Goal: Task Accomplishment & Management: Complete application form

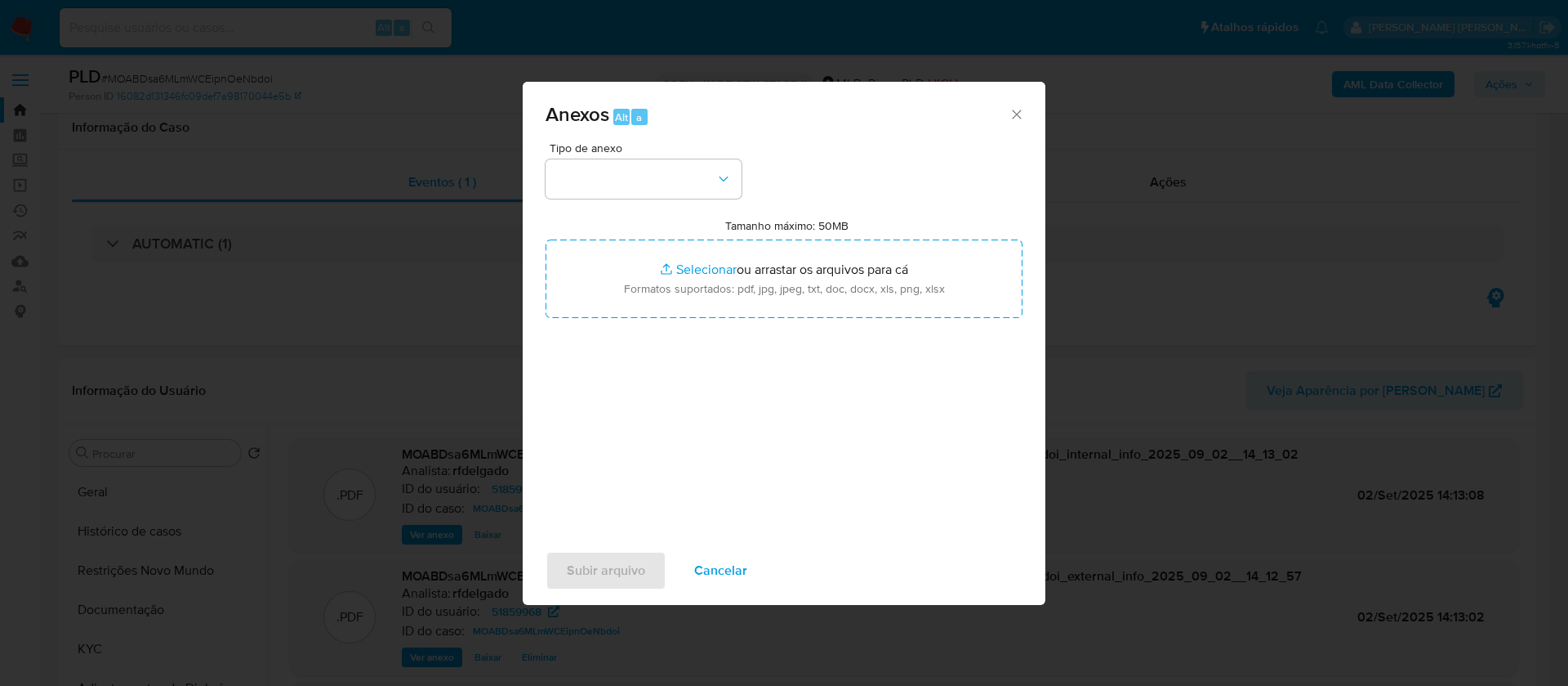
select select "10"
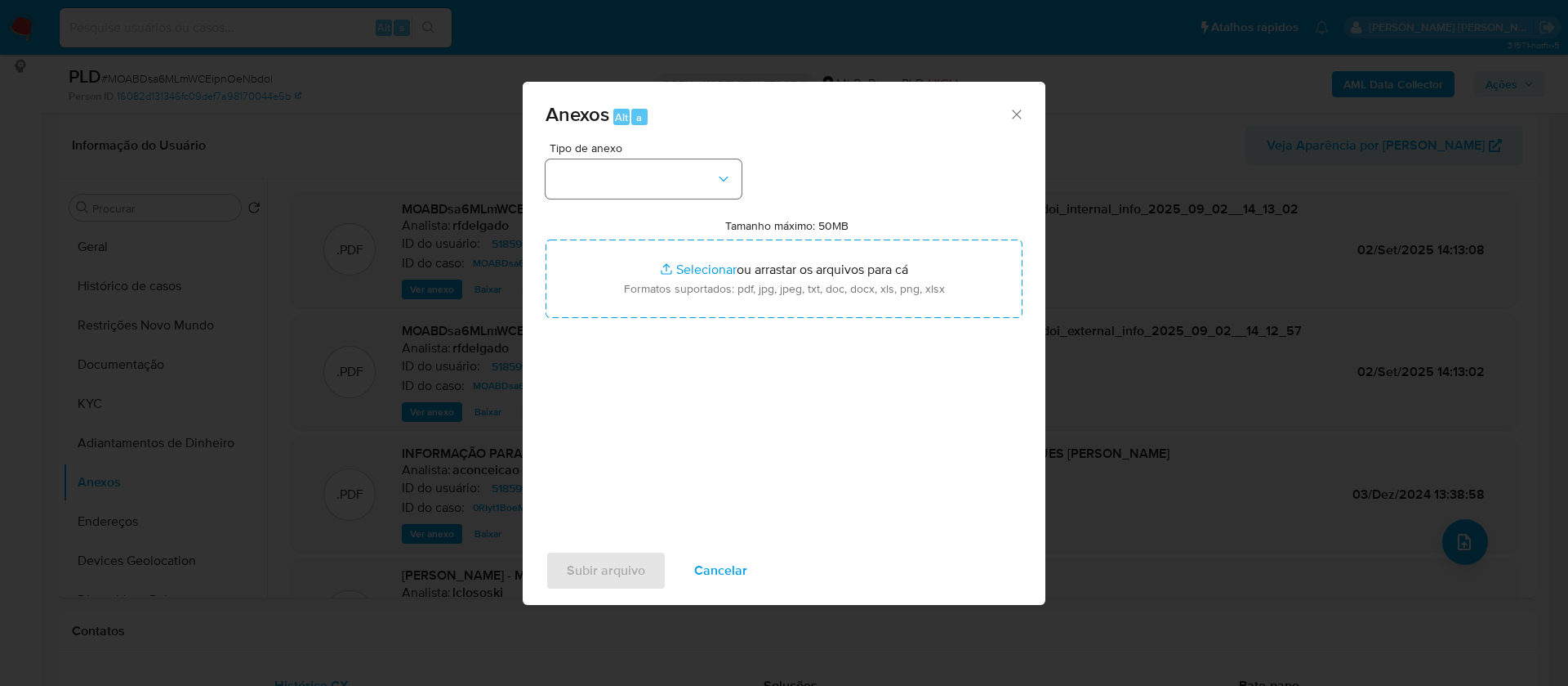
scroll to position [123, 0]
click at [652, 173] on button "button" at bounding box center [644, 178] width 196 height 39
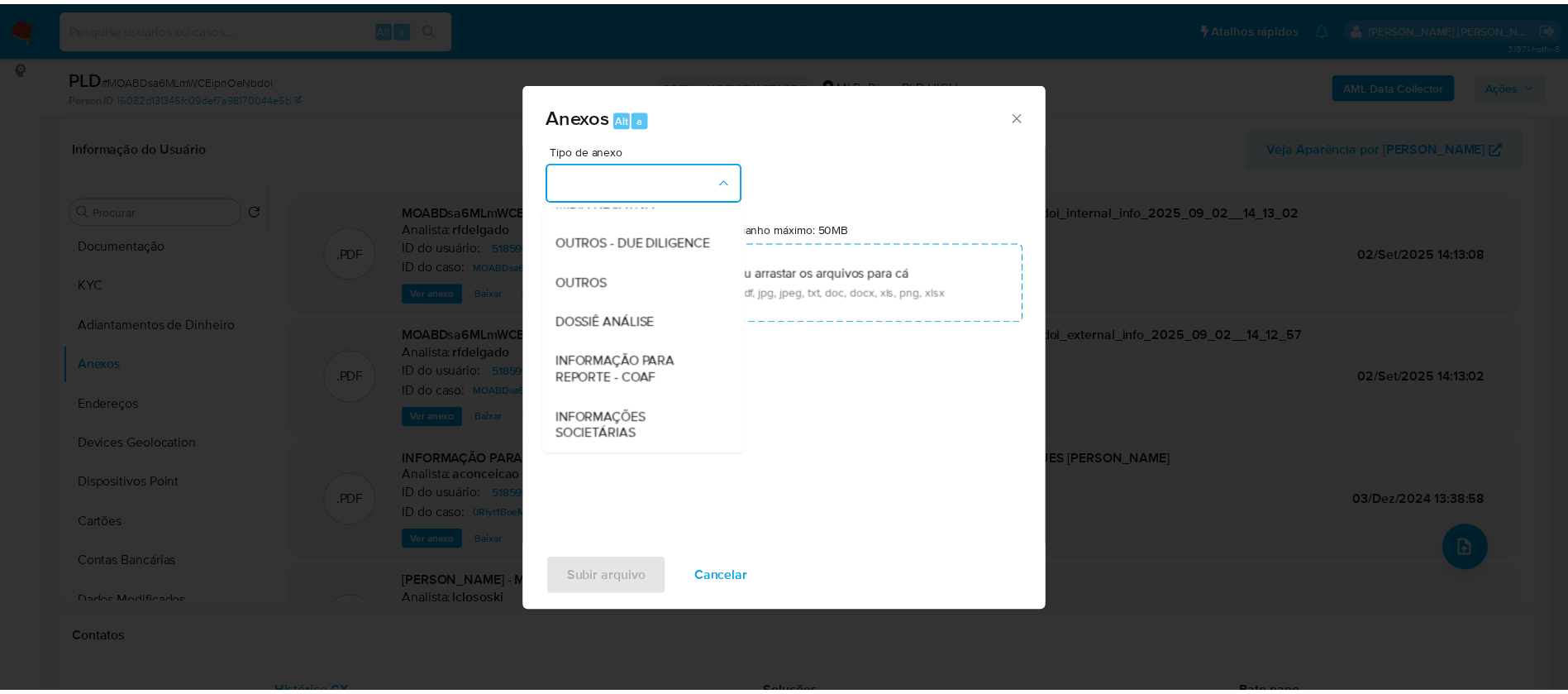
scroll to position [248, 0]
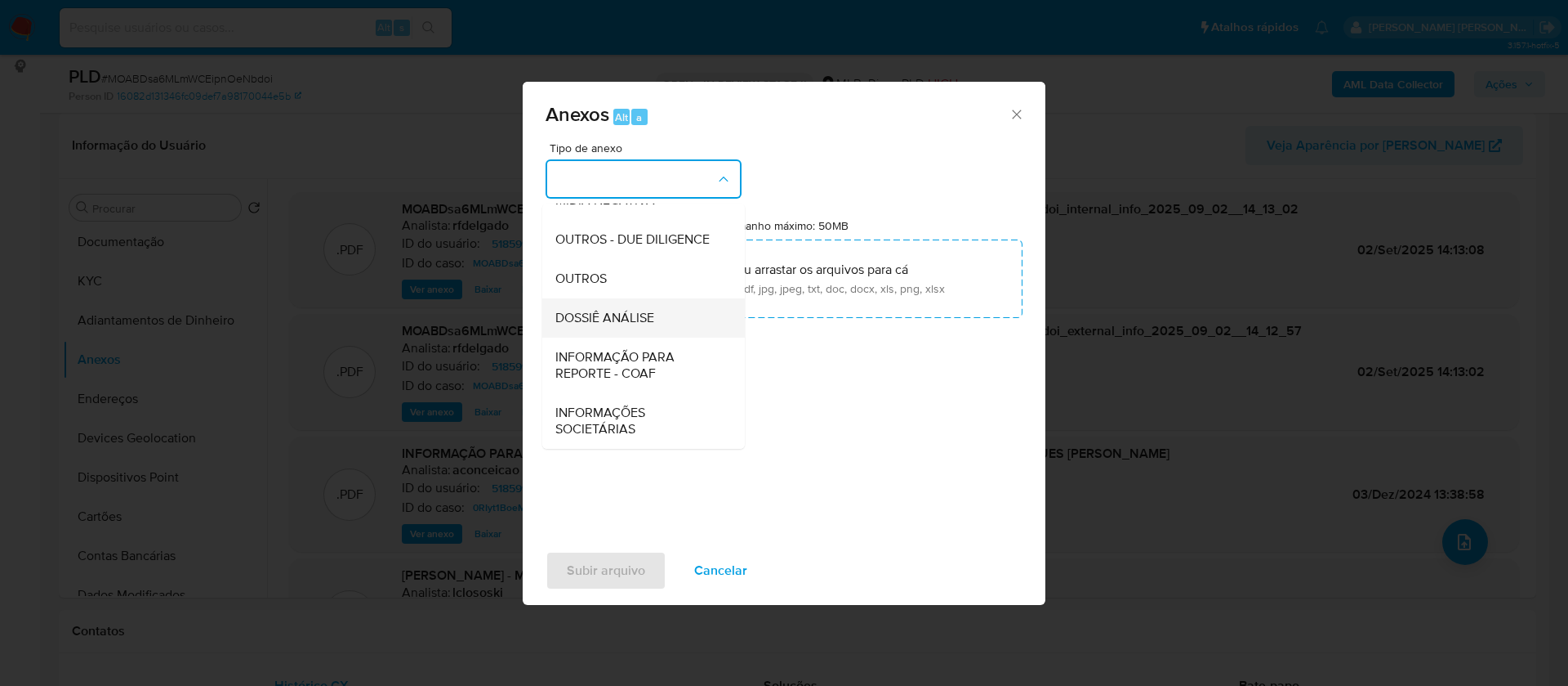
click at [659, 323] on div "DOSSIÊ ANÁLISE" at bounding box center [638, 318] width 166 height 39
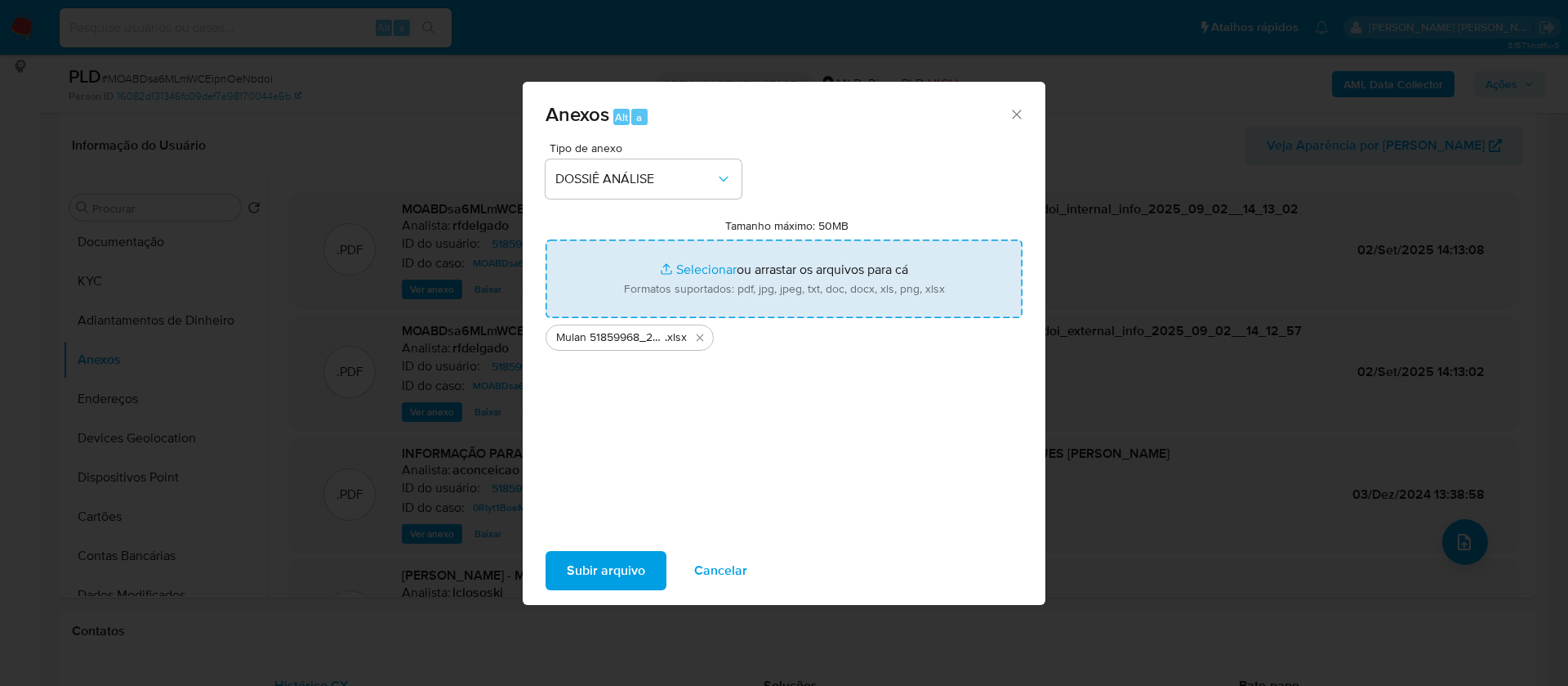
type input "C:\fakepath\4° SAR - - CPF 90288335104 - MARQUES JOSE MATEUS.pdf"
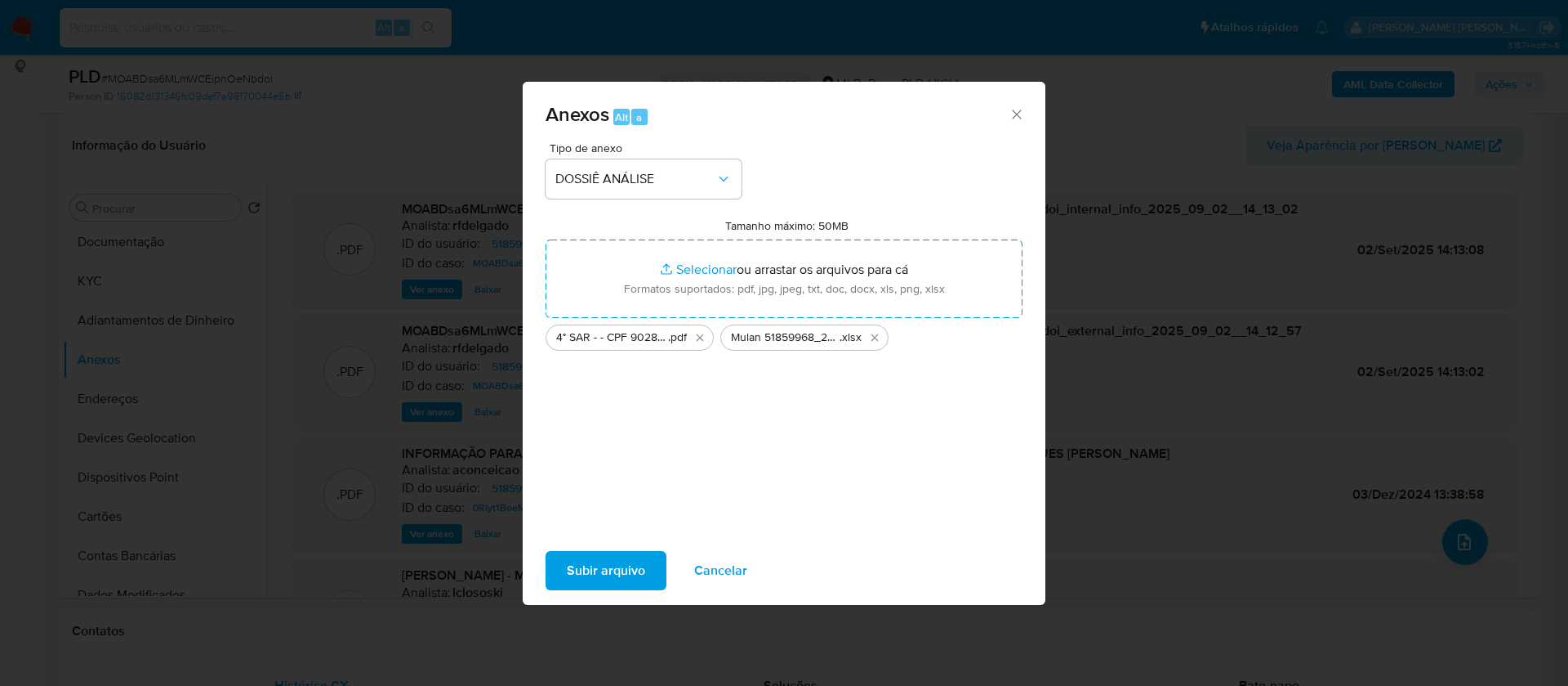
click at [620, 561] on span "Subir arquivo" at bounding box center [606, 571] width 78 height 36
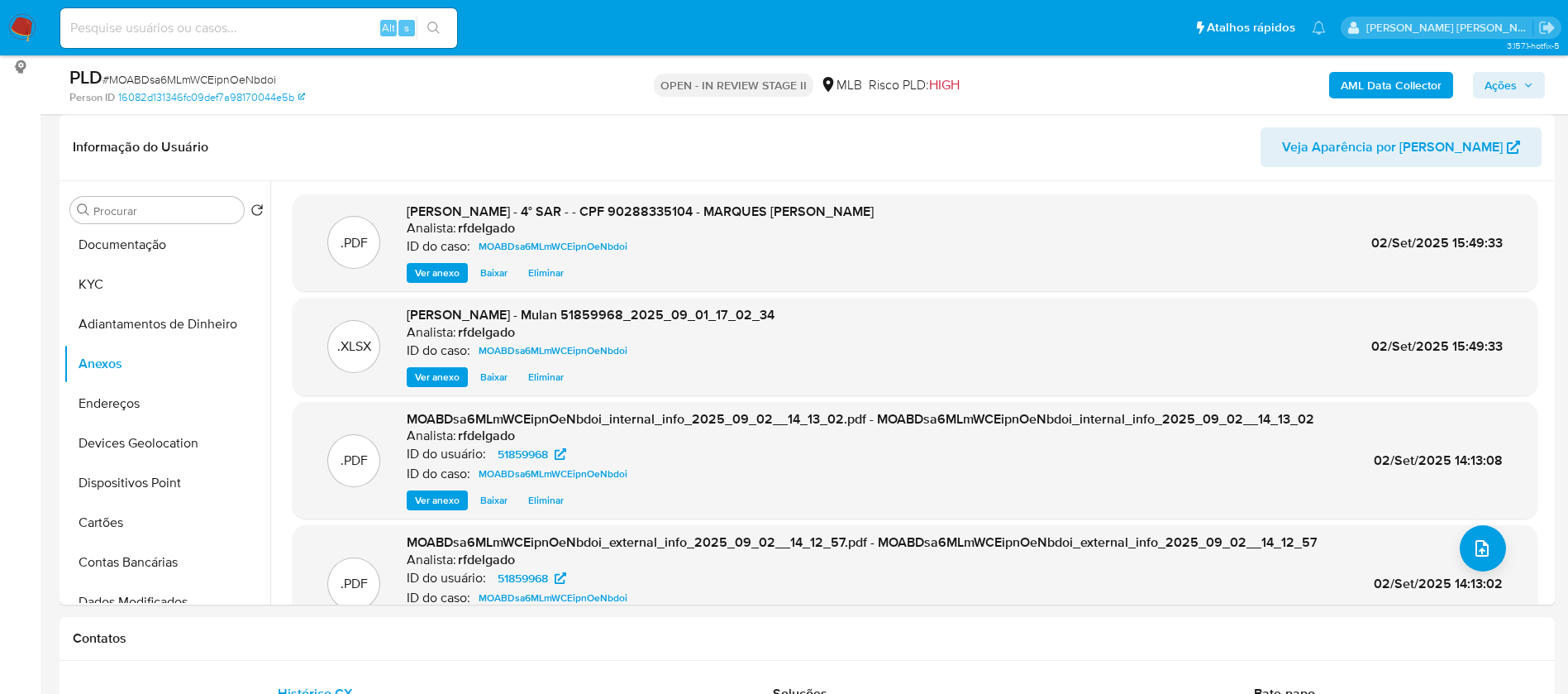
click at [1491, 77] on span "Ações" at bounding box center [1501, 85] width 32 height 26
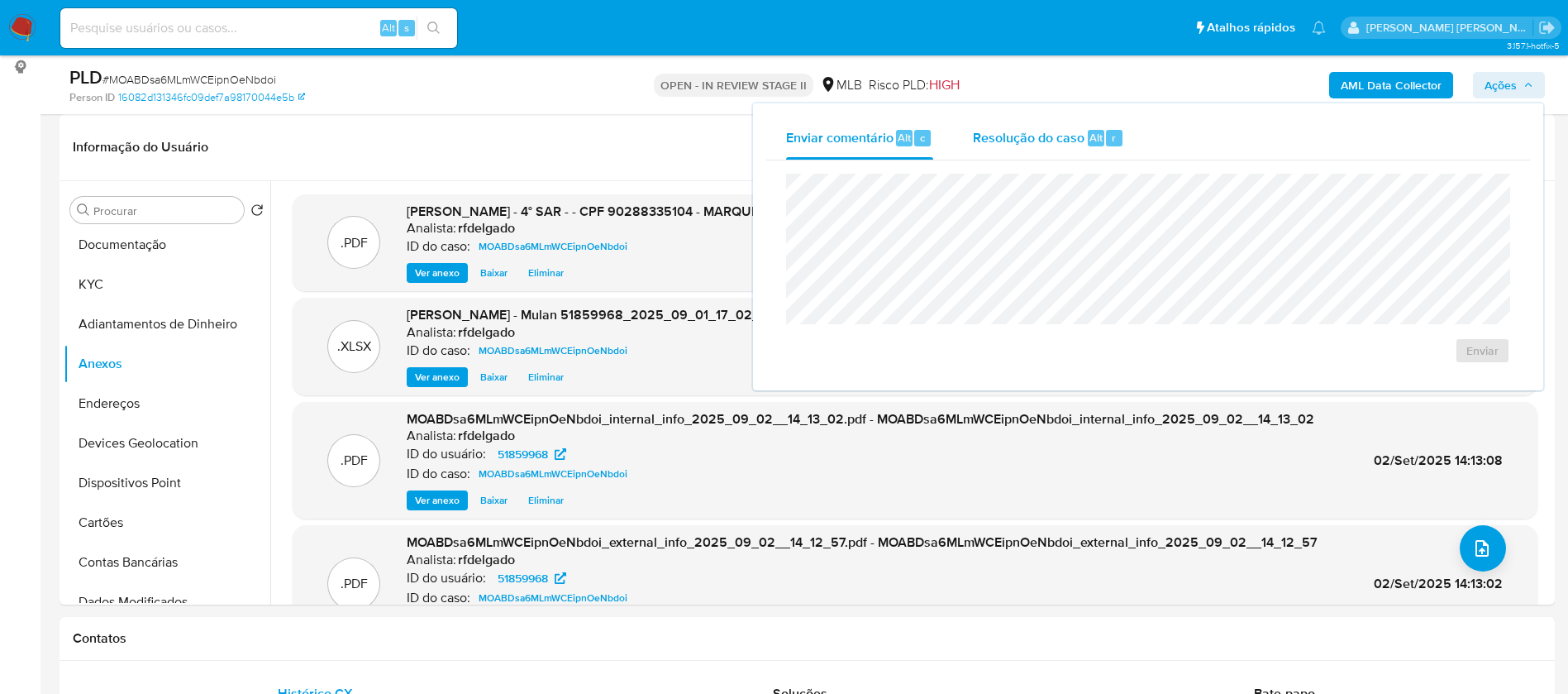
click at [1016, 141] on span "Resolução do caso" at bounding box center [1029, 137] width 112 height 19
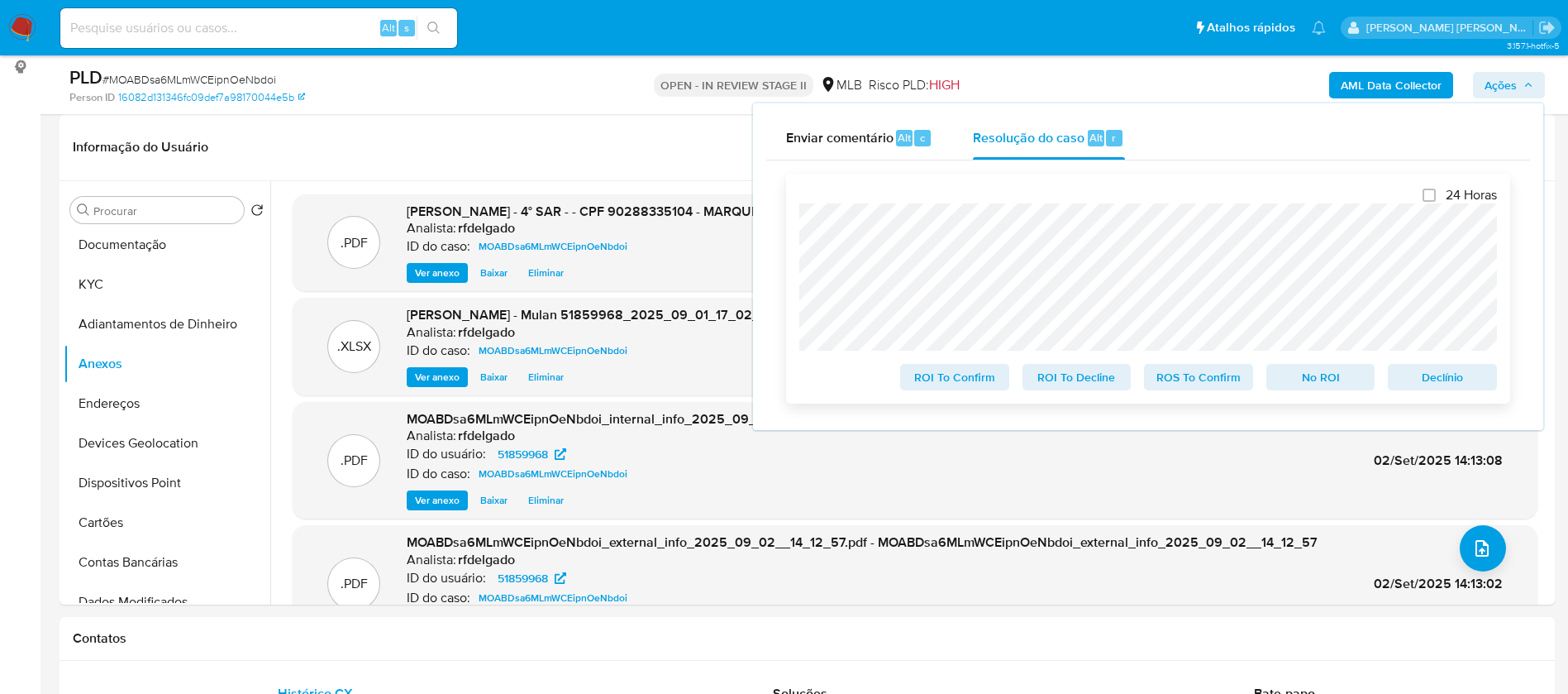
click at [1451, 385] on span "Declínio" at bounding box center [1442, 377] width 86 height 23
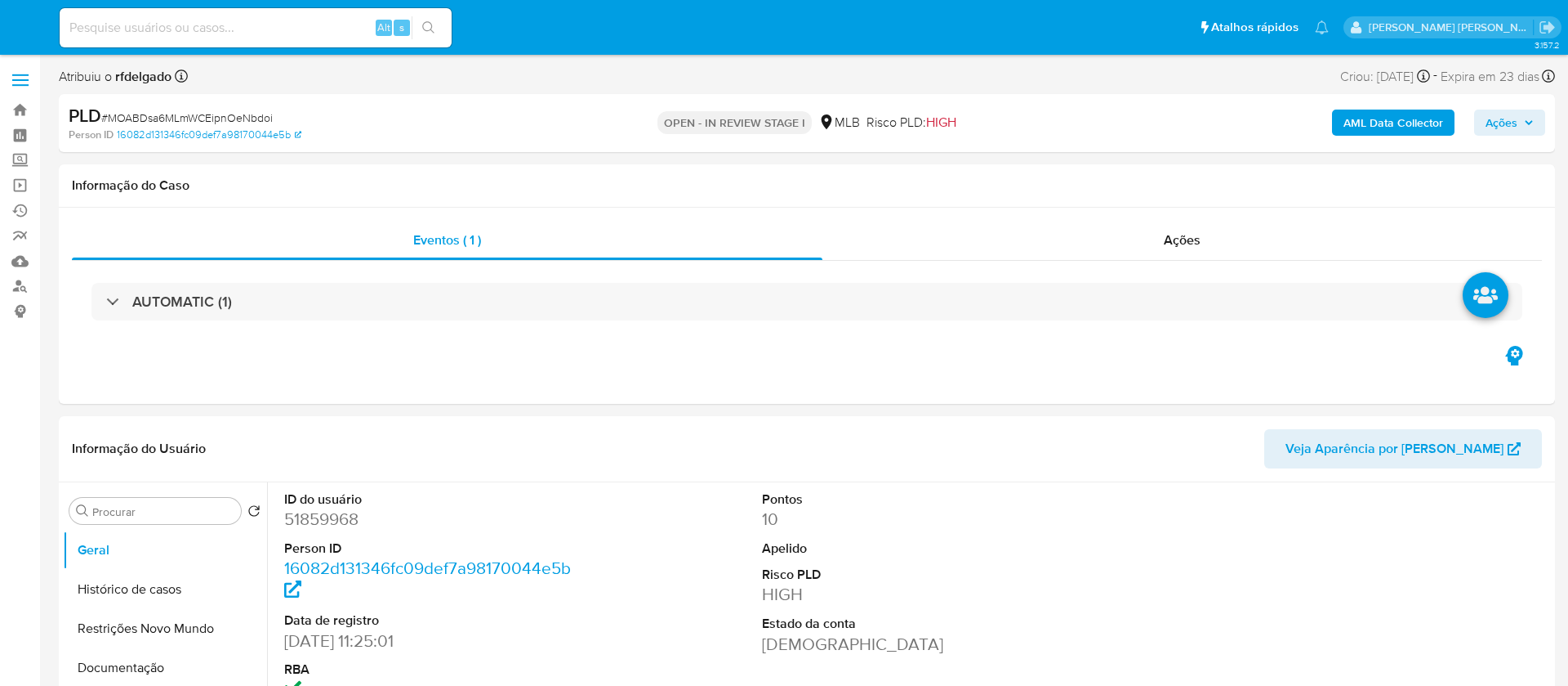
select select "10"
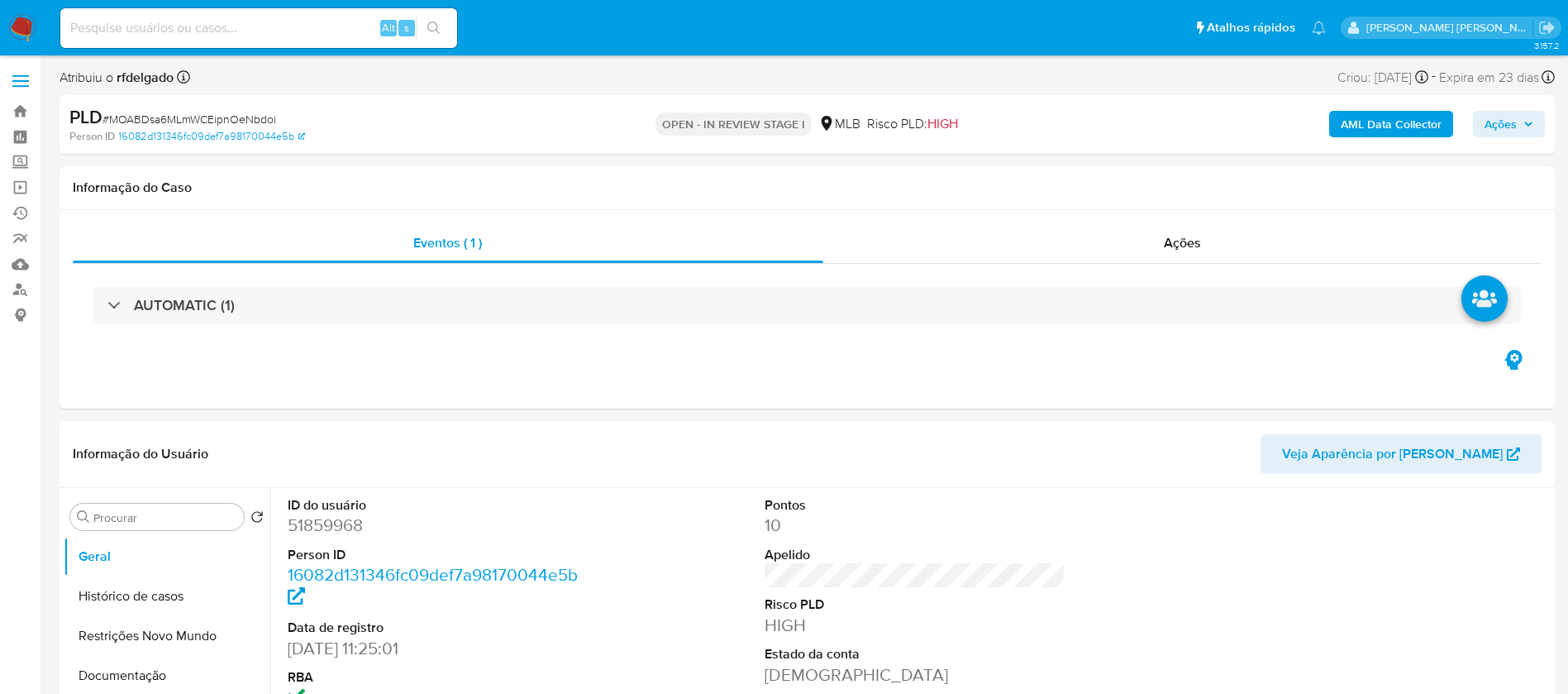
click at [1504, 120] on span "Ações" at bounding box center [1501, 123] width 32 height 26
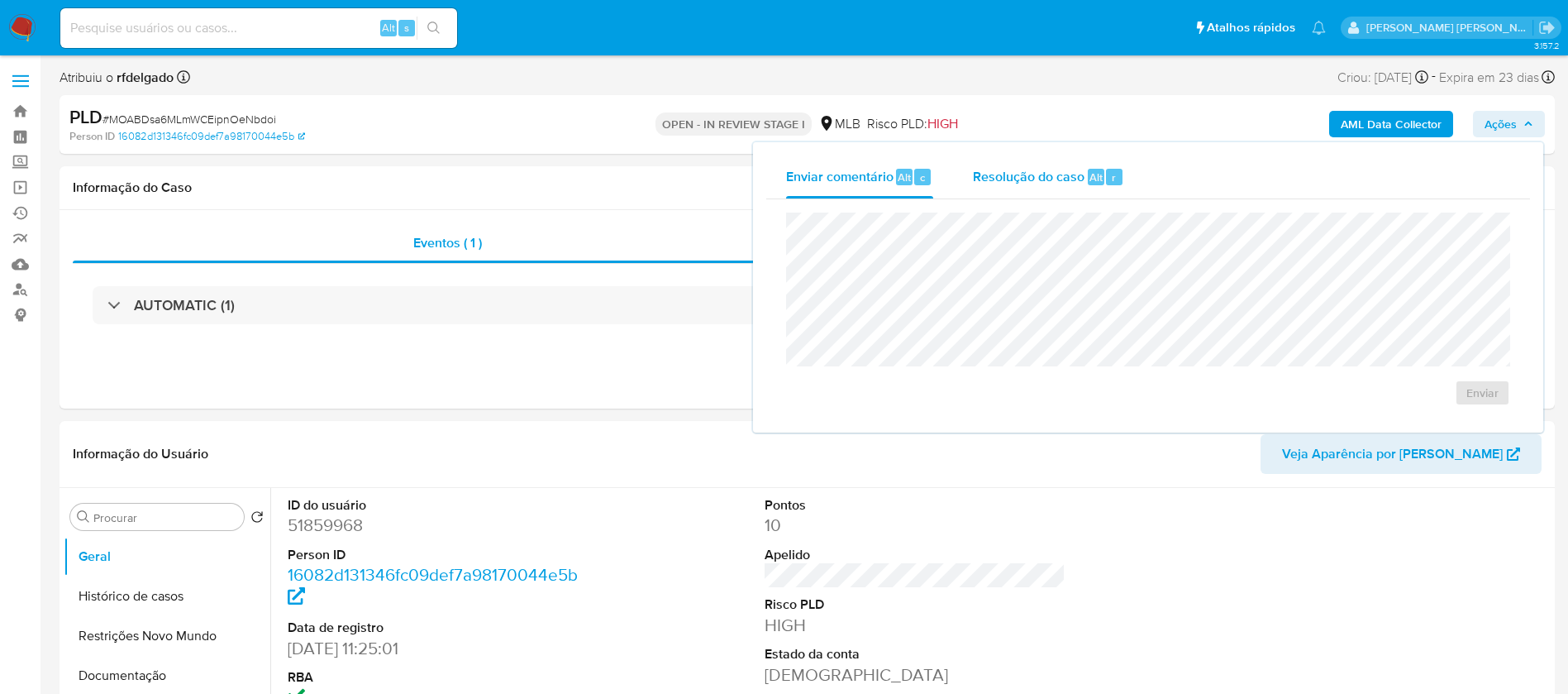
click at [1042, 181] on span "Resolução do caso" at bounding box center [1029, 177] width 112 height 19
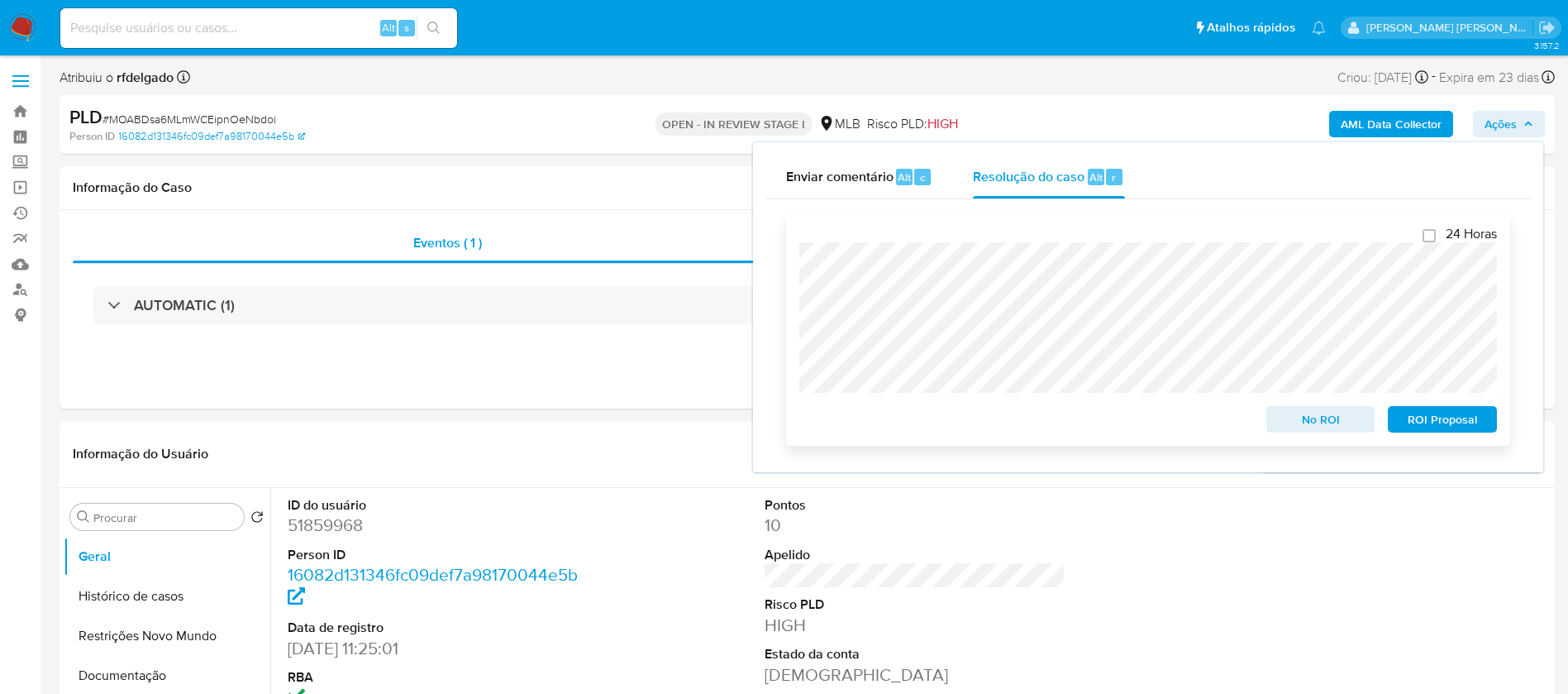
click at [1455, 424] on span "ROI Proposal" at bounding box center [1442, 419] width 86 height 23
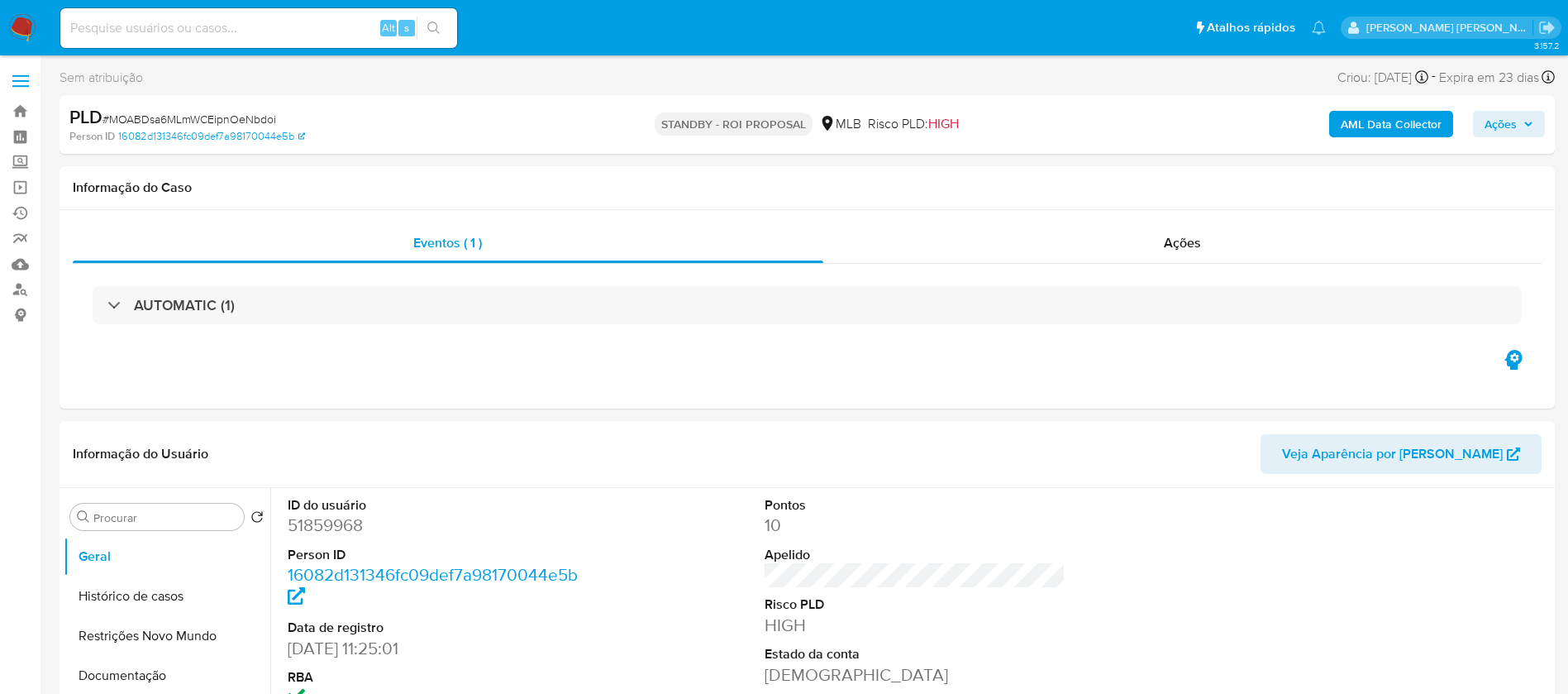
select select "10"
click at [265, 29] on input at bounding box center [259, 28] width 397 height 21
paste input "Tpf1L4UnQ2siD2a4QIvRiHV2"
type input "Tpf1L4UnQ2siD2a4QIvRiHV2"
select select "10"
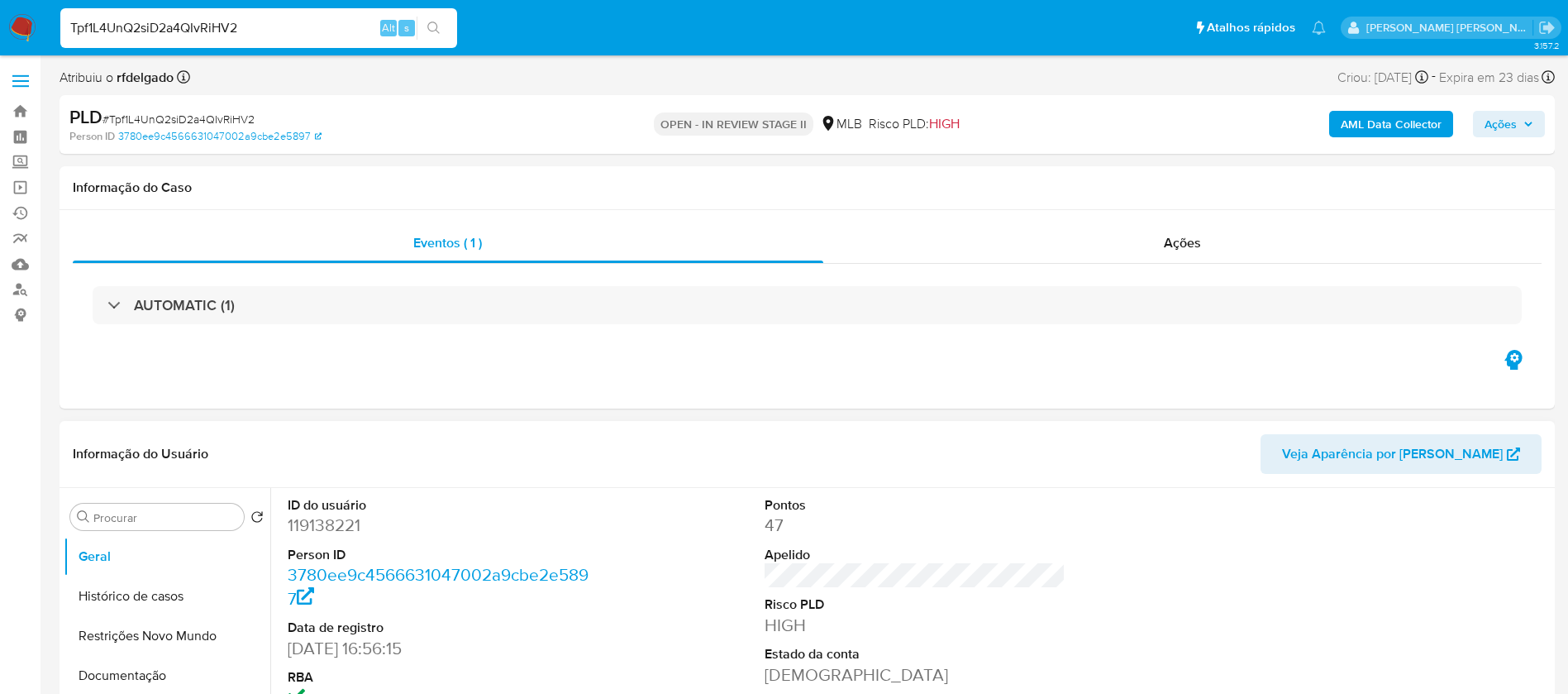
scroll to position [248, 0]
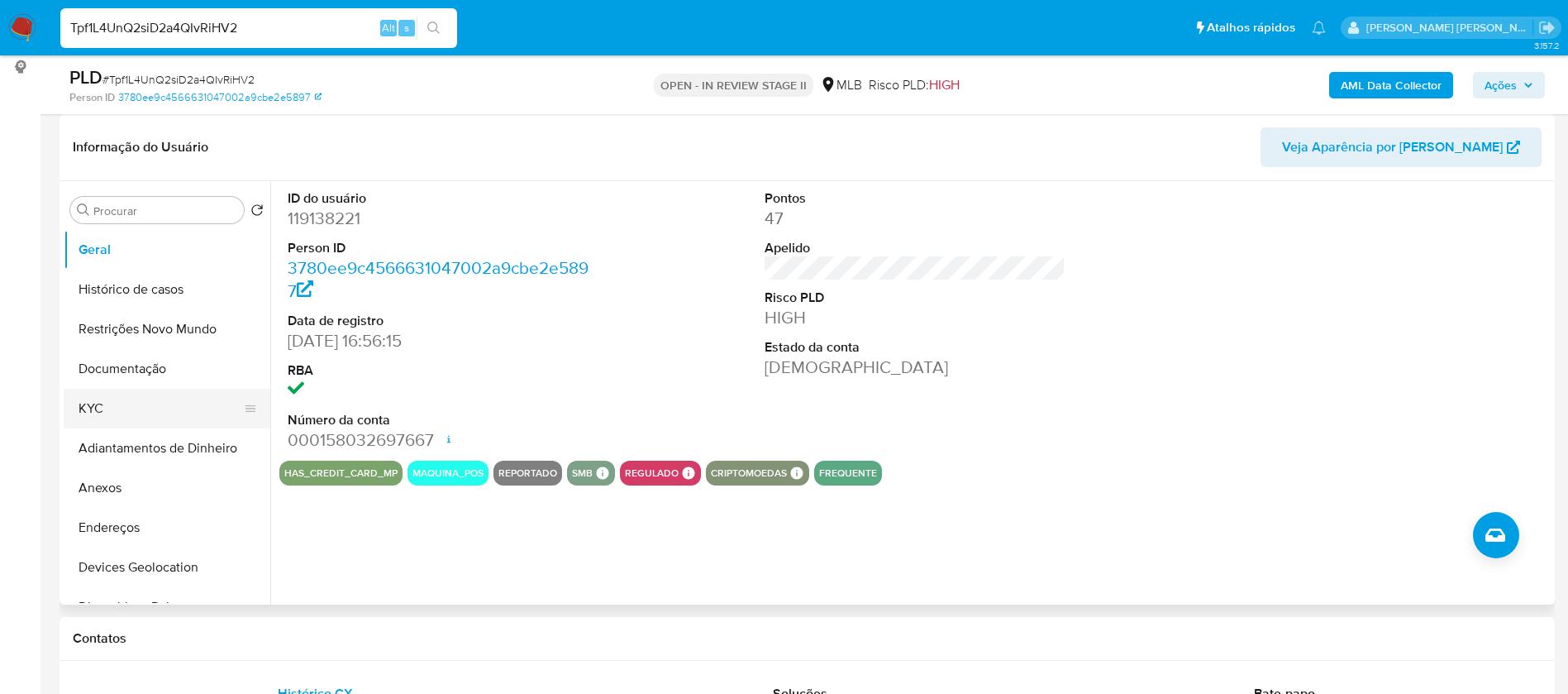
click at [116, 390] on button "KYC" at bounding box center [160, 408] width 193 height 39
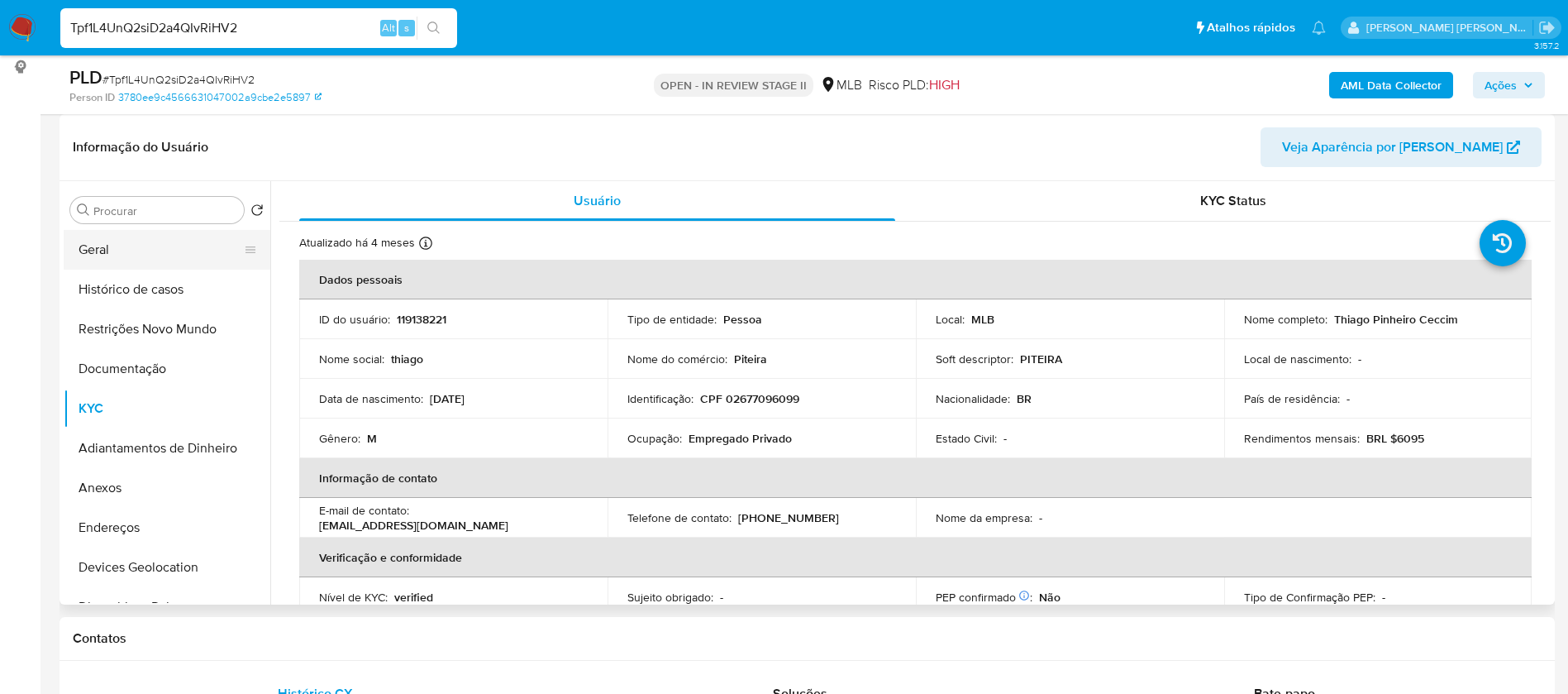
click at [173, 244] on button "Geral" at bounding box center [160, 249] width 193 height 39
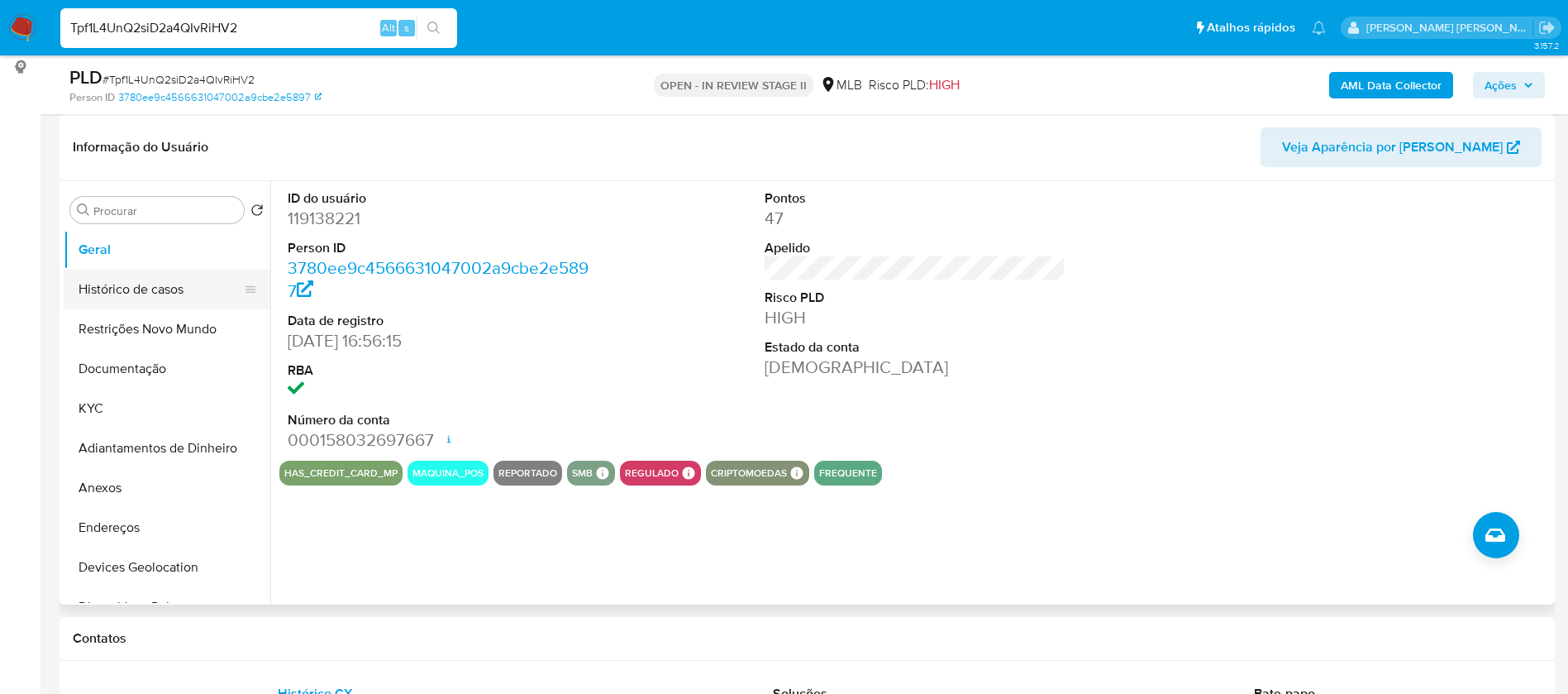
click at [107, 296] on button "Histórico de casos" at bounding box center [160, 289] width 193 height 39
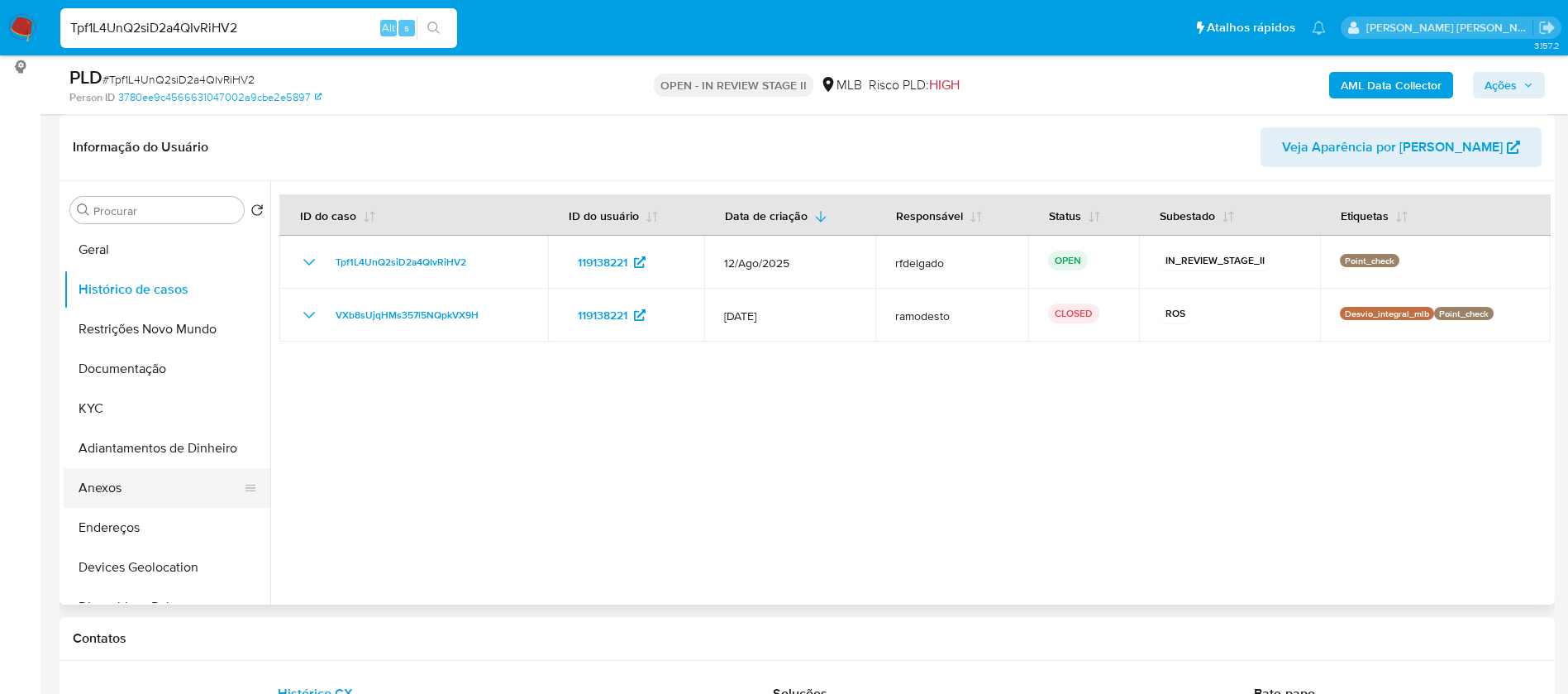
click at [145, 488] on button "Anexos" at bounding box center [160, 487] width 193 height 39
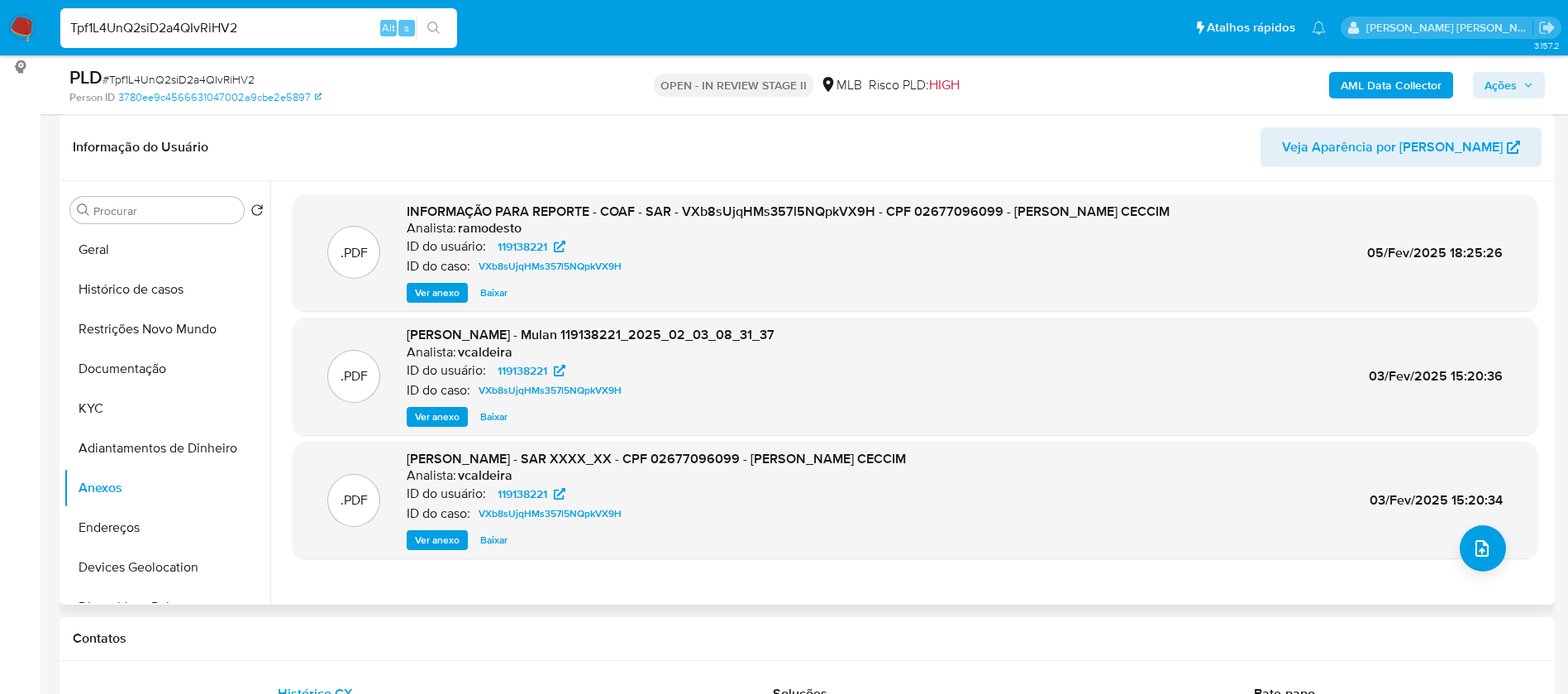
click at [431, 289] on span "Ver anexo" at bounding box center [437, 292] width 44 height 16
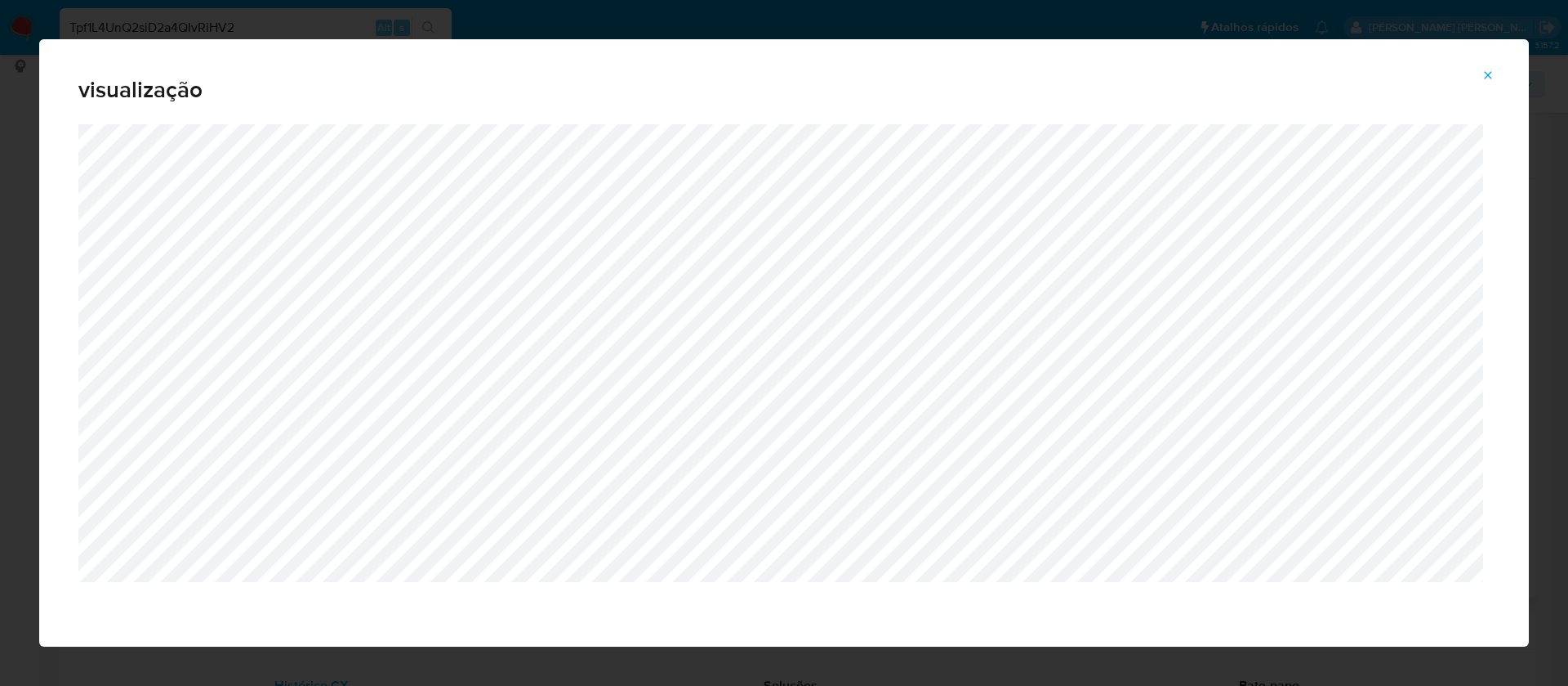
click at [1486, 72] on icon "Attachment preview" at bounding box center [1489, 75] width 8 height 8
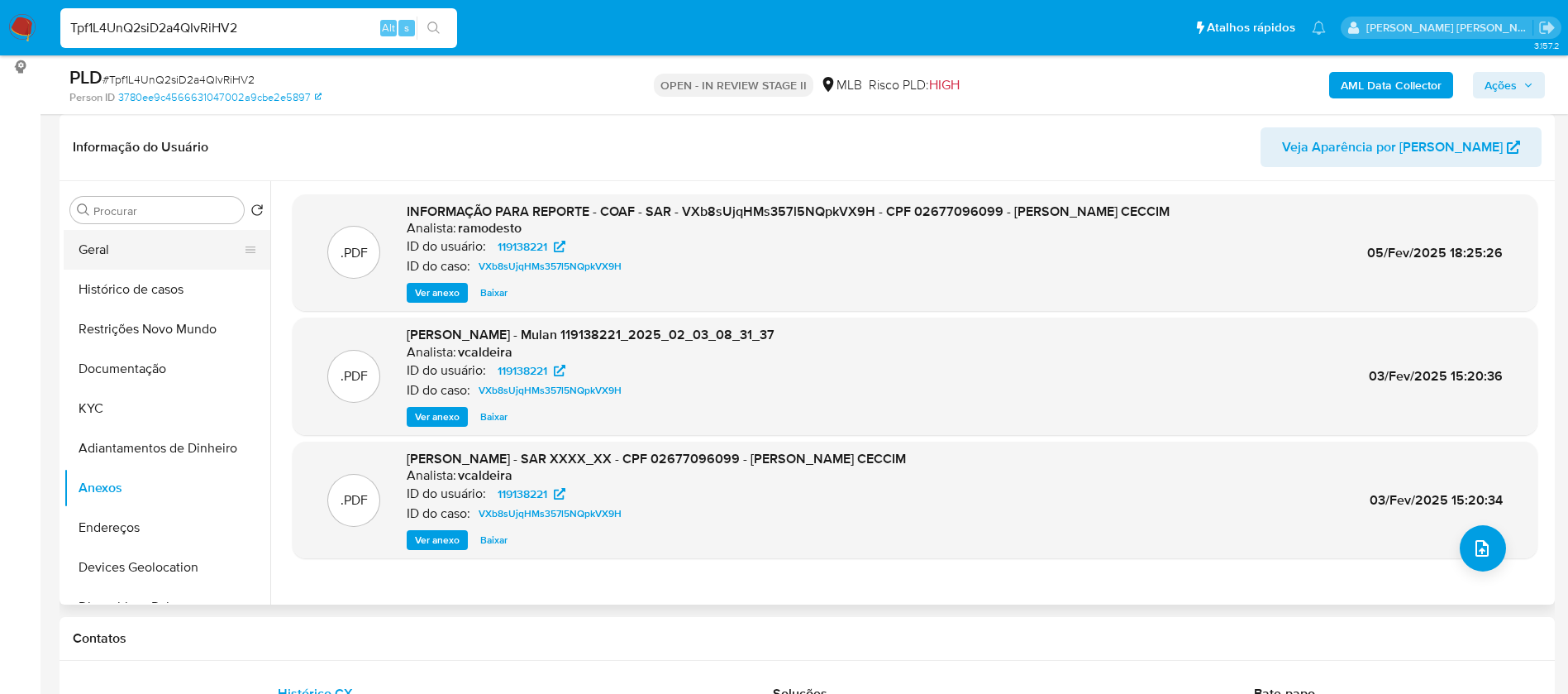
click at [138, 249] on button "Geral" at bounding box center [160, 249] width 193 height 39
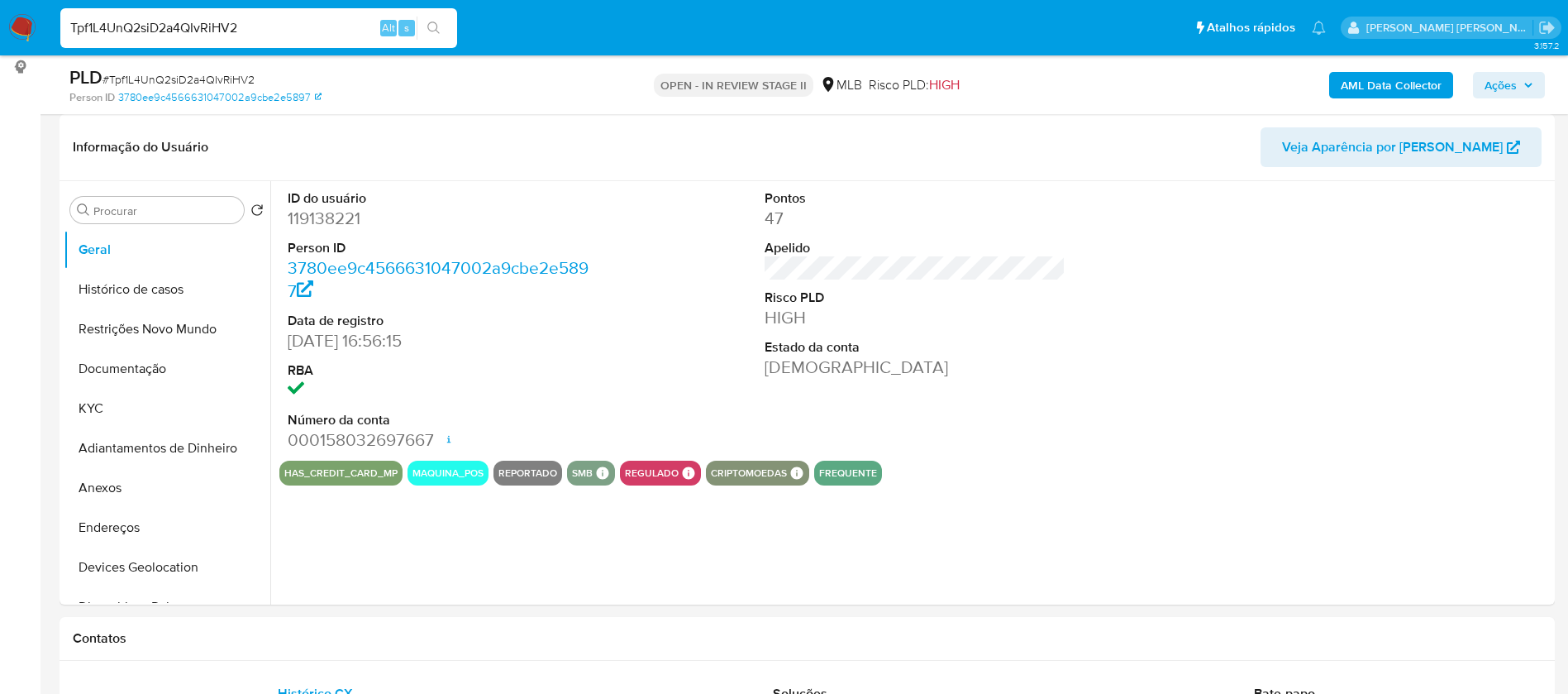
click at [1393, 85] on b "AML Data Collector" at bounding box center [1391, 85] width 101 height 26
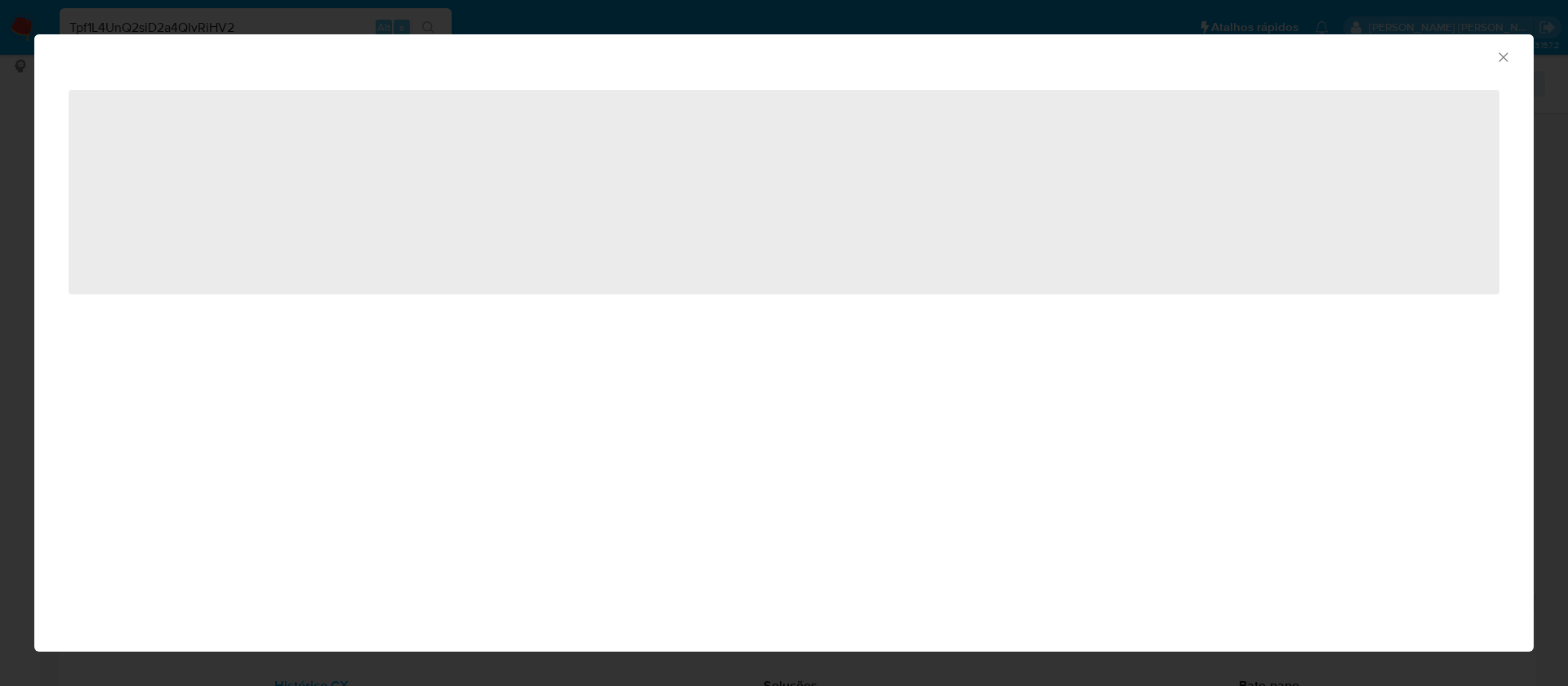
click at [1506, 52] on icon "Fechar a janela" at bounding box center [1503, 57] width 16 height 16
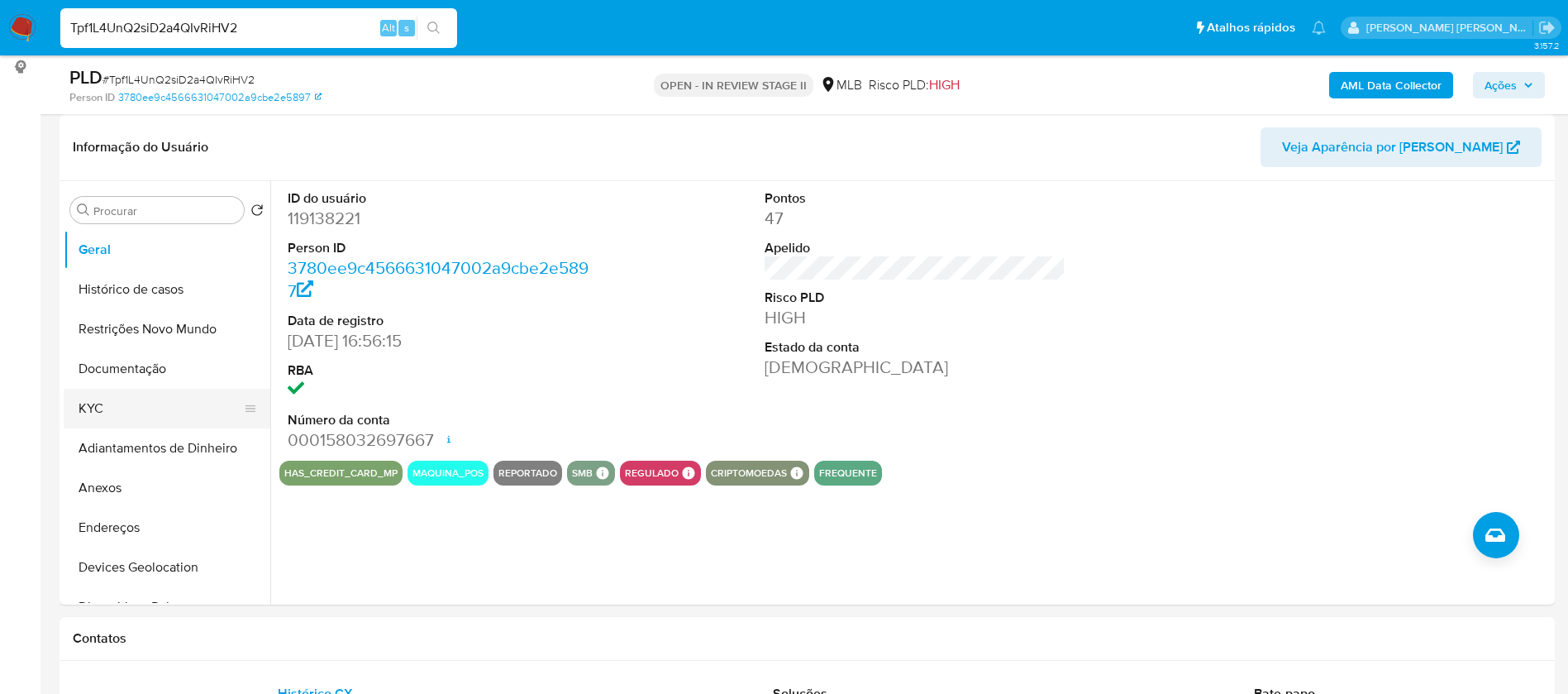
click at [149, 402] on button "KYC" at bounding box center [160, 408] width 193 height 39
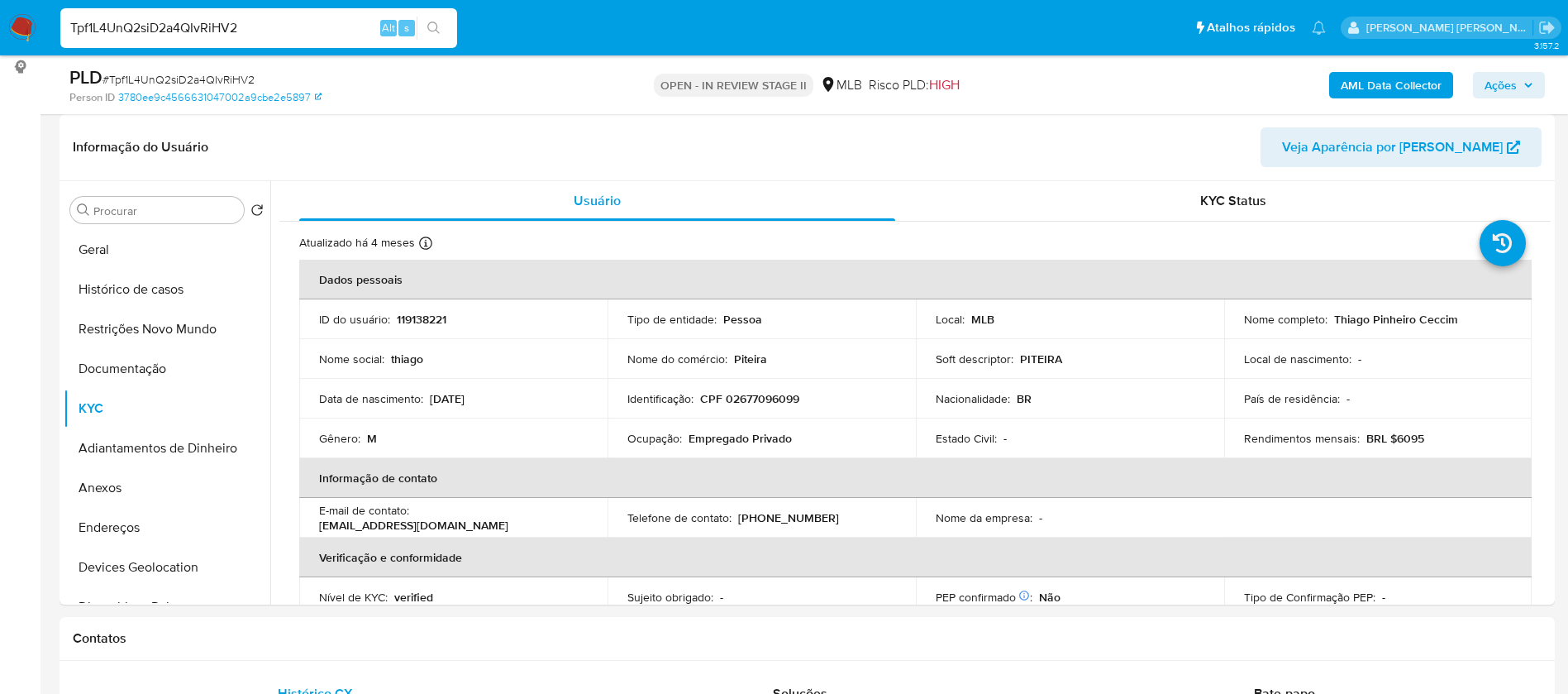
click at [426, 321] on p "119138221" at bounding box center [422, 319] width 50 height 14
click at [427, 321] on p "119138221" at bounding box center [422, 319] width 50 height 14
copy p "119138221"
drag, startPoint x: 1447, startPoint y: 318, endPoint x: 1328, endPoint y: 321, distance: 119.0
click at [1334, 321] on p "Thiago Pinheiro Ceccim" at bounding box center [1396, 319] width 124 height 14
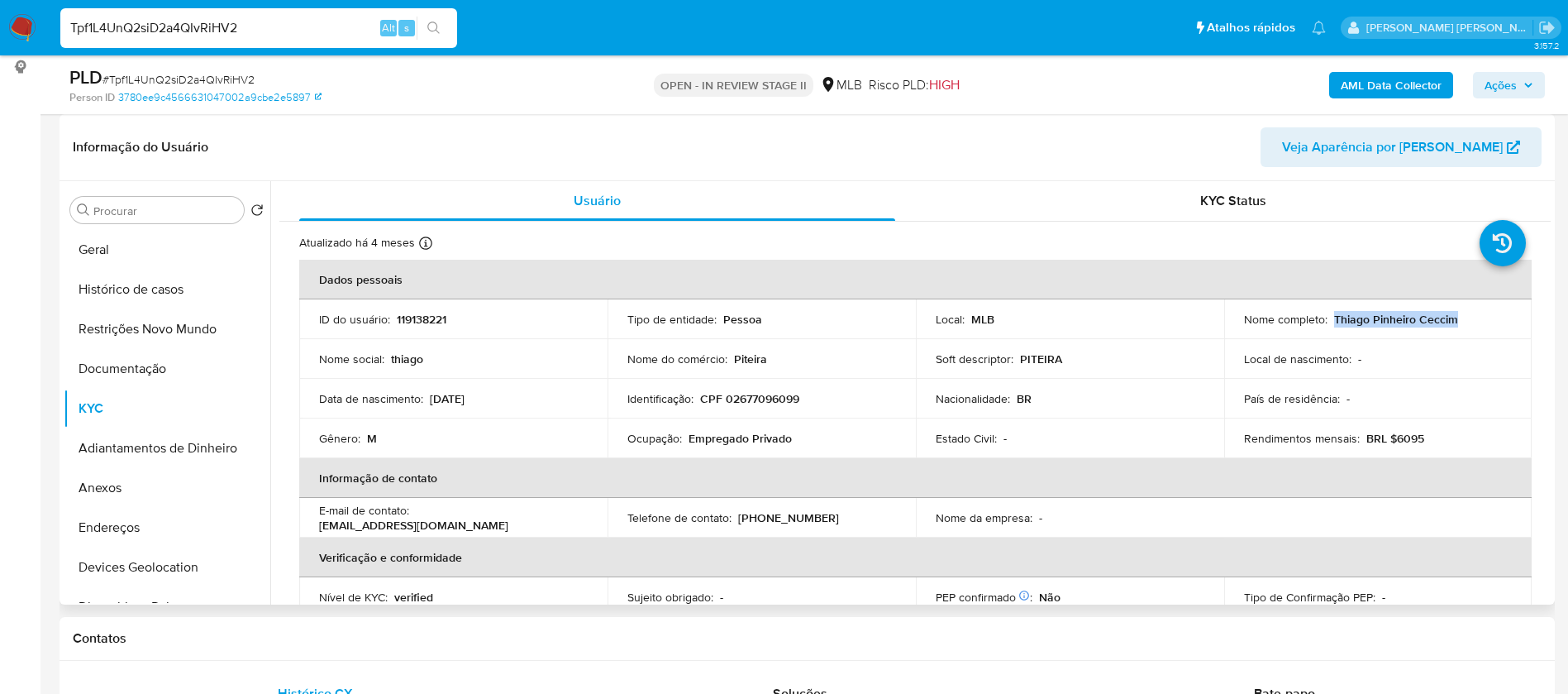
copy p "Thiago Pinheiro Ceccim"
click at [428, 321] on p "119138221" at bounding box center [422, 319] width 50 height 14
click at [429, 321] on p "119138221" at bounding box center [422, 319] width 50 height 14
copy p "119138221"
click at [122, 242] on button "Geral" at bounding box center [160, 249] width 193 height 39
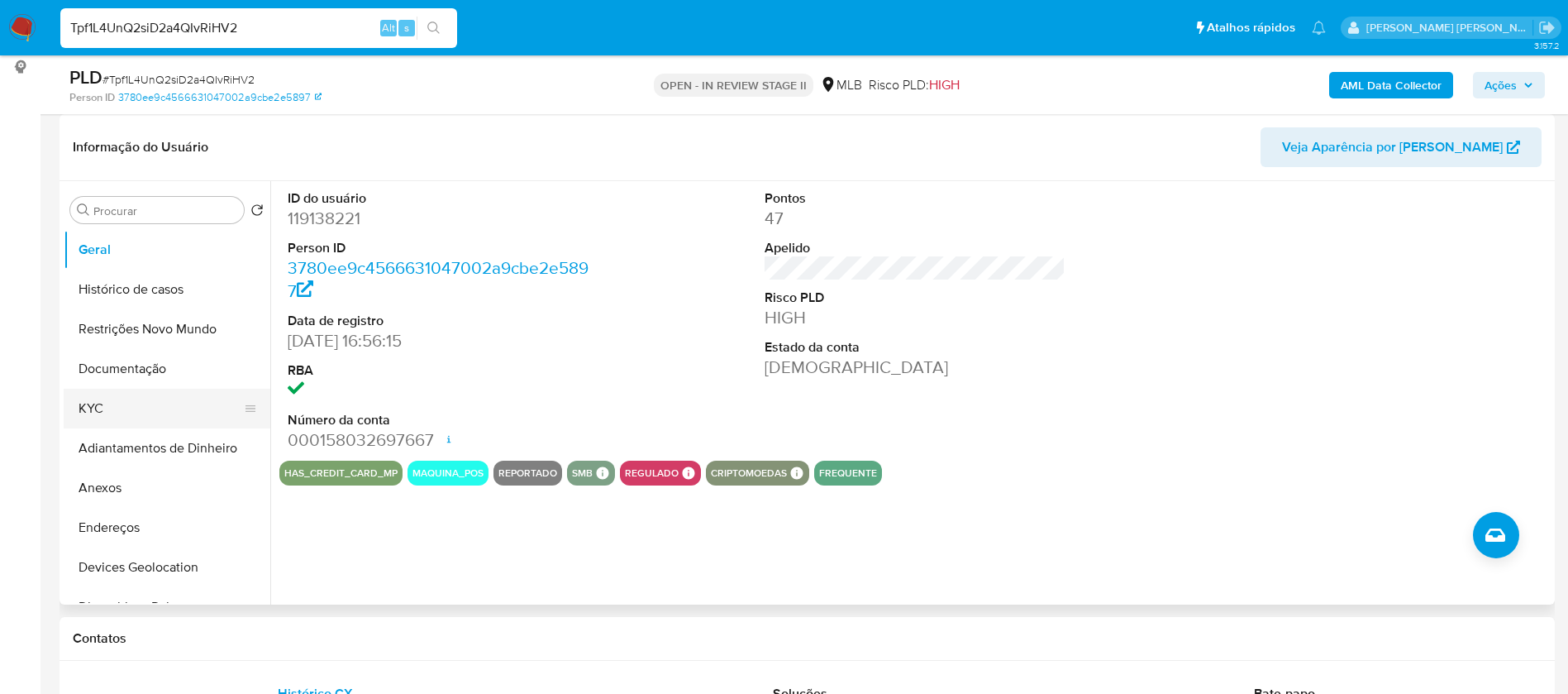
click at [173, 412] on button "KYC" at bounding box center [160, 408] width 193 height 39
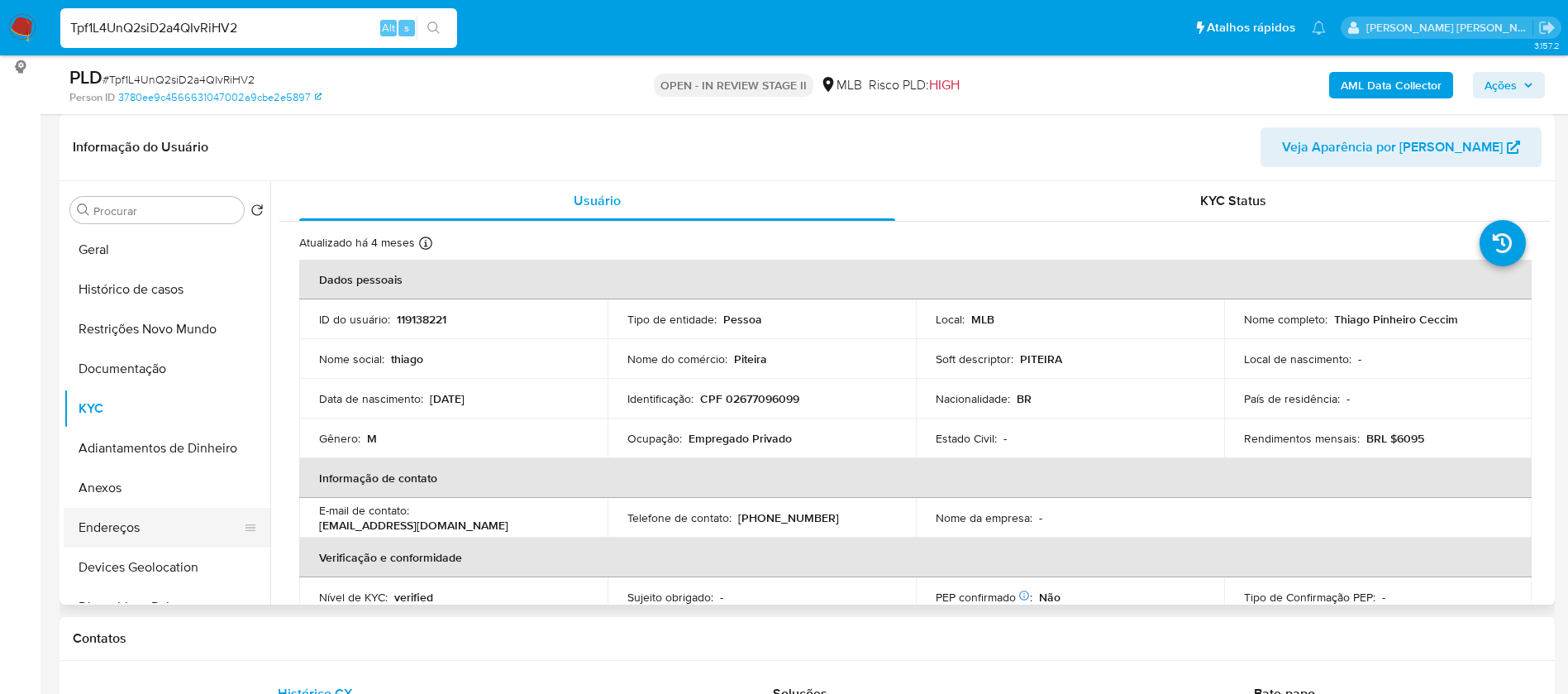
click at [131, 521] on button "Endereços" at bounding box center [160, 527] width 193 height 39
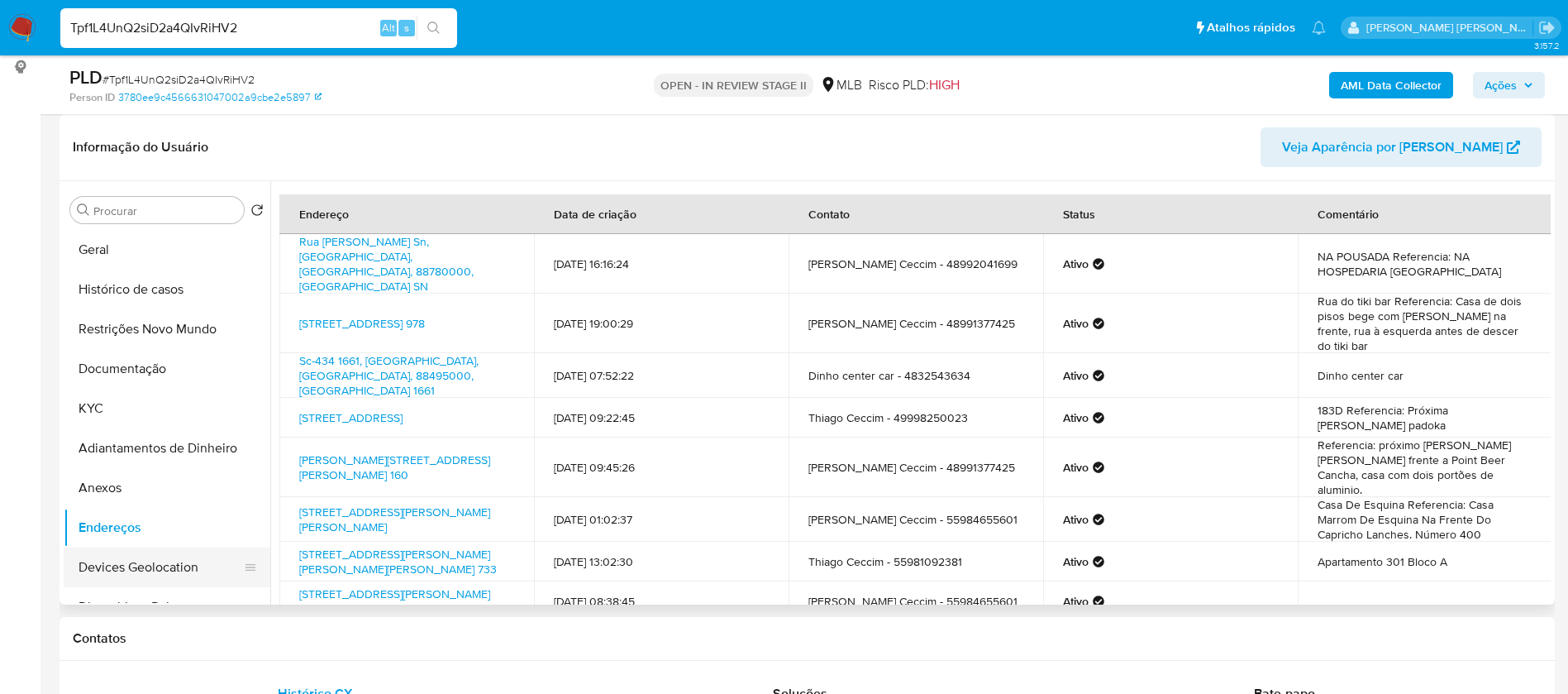
click at [132, 563] on button "Devices Geolocation" at bounding box center [160, 567] width 193 height 39
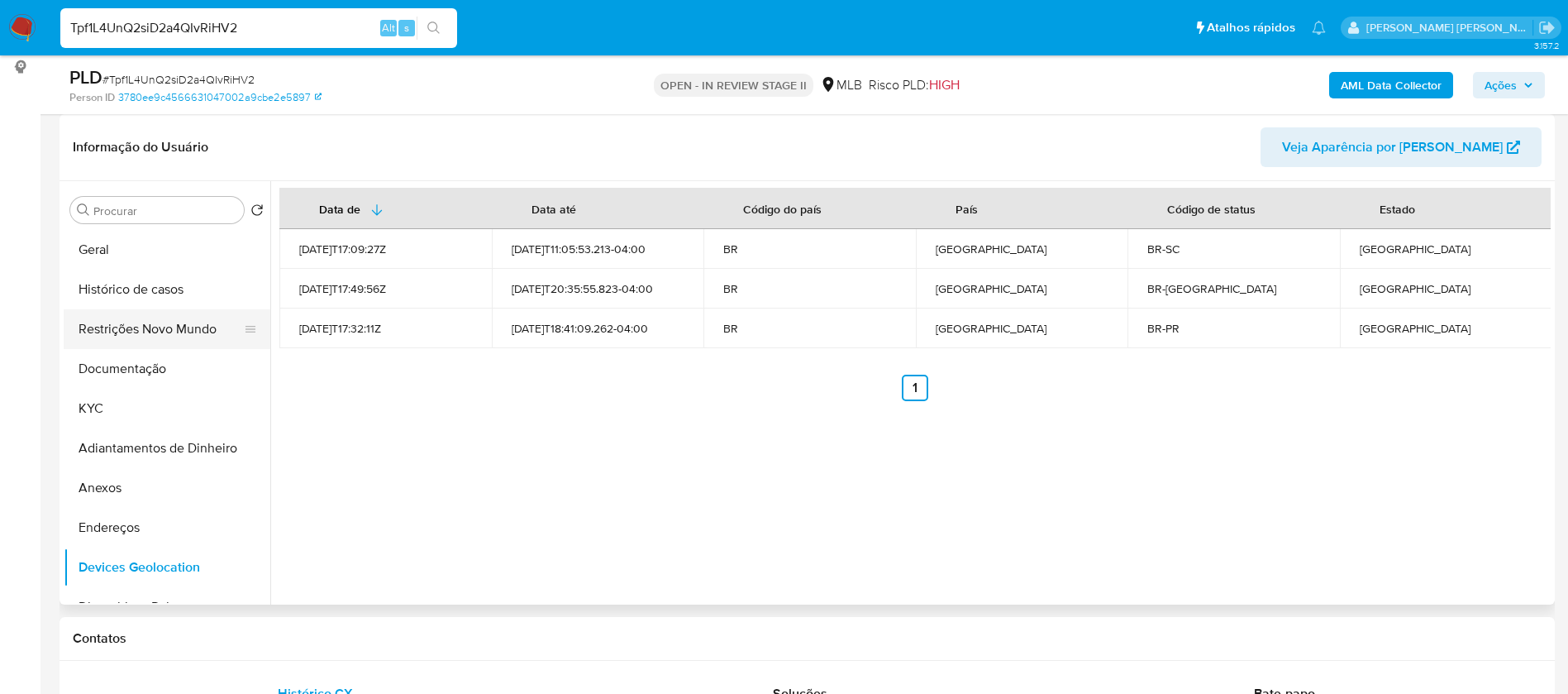
click at [157, 336] on button "Restrições Novo Mundo" at bounding box center [160, 328] width 193 height 39
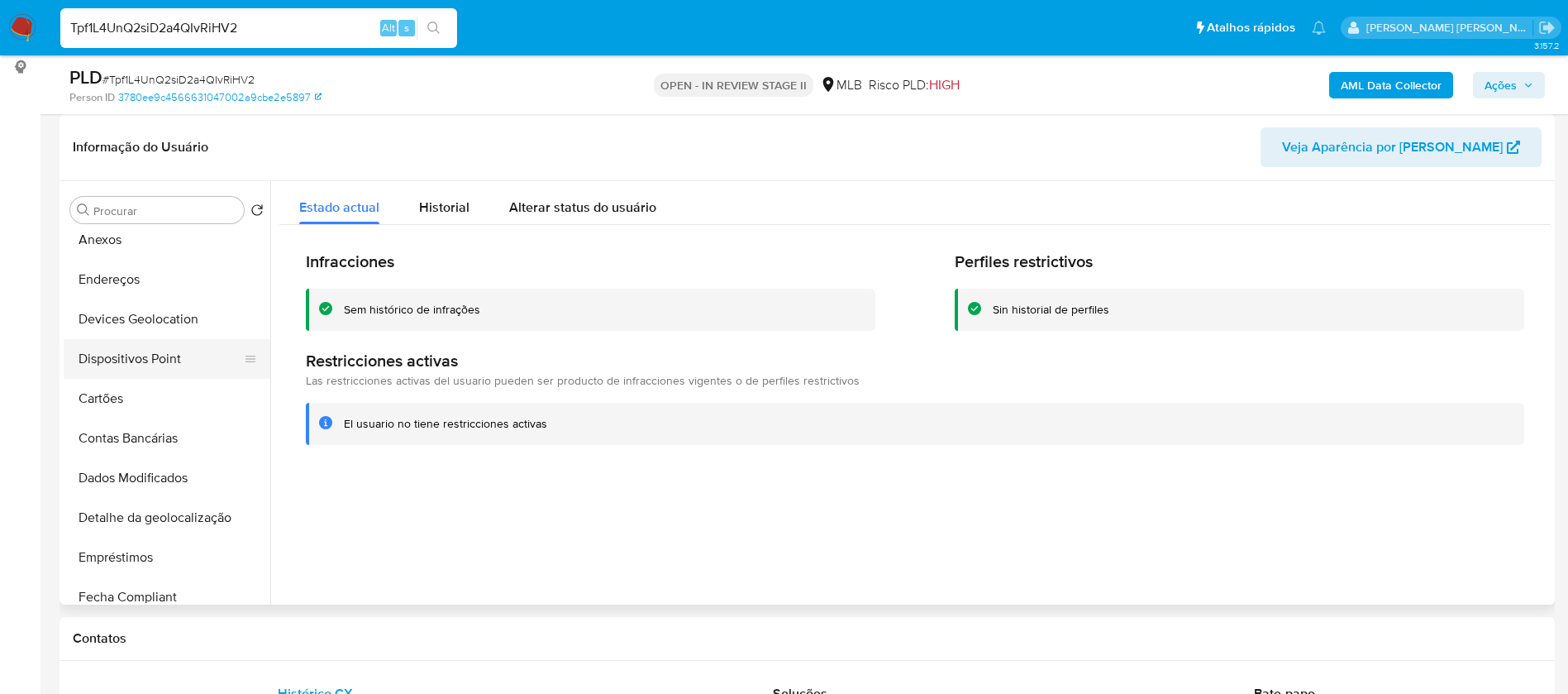
click at [174, 366] on button "Dispositivos Point" at bounding box center [160, 358] width 193 height 39
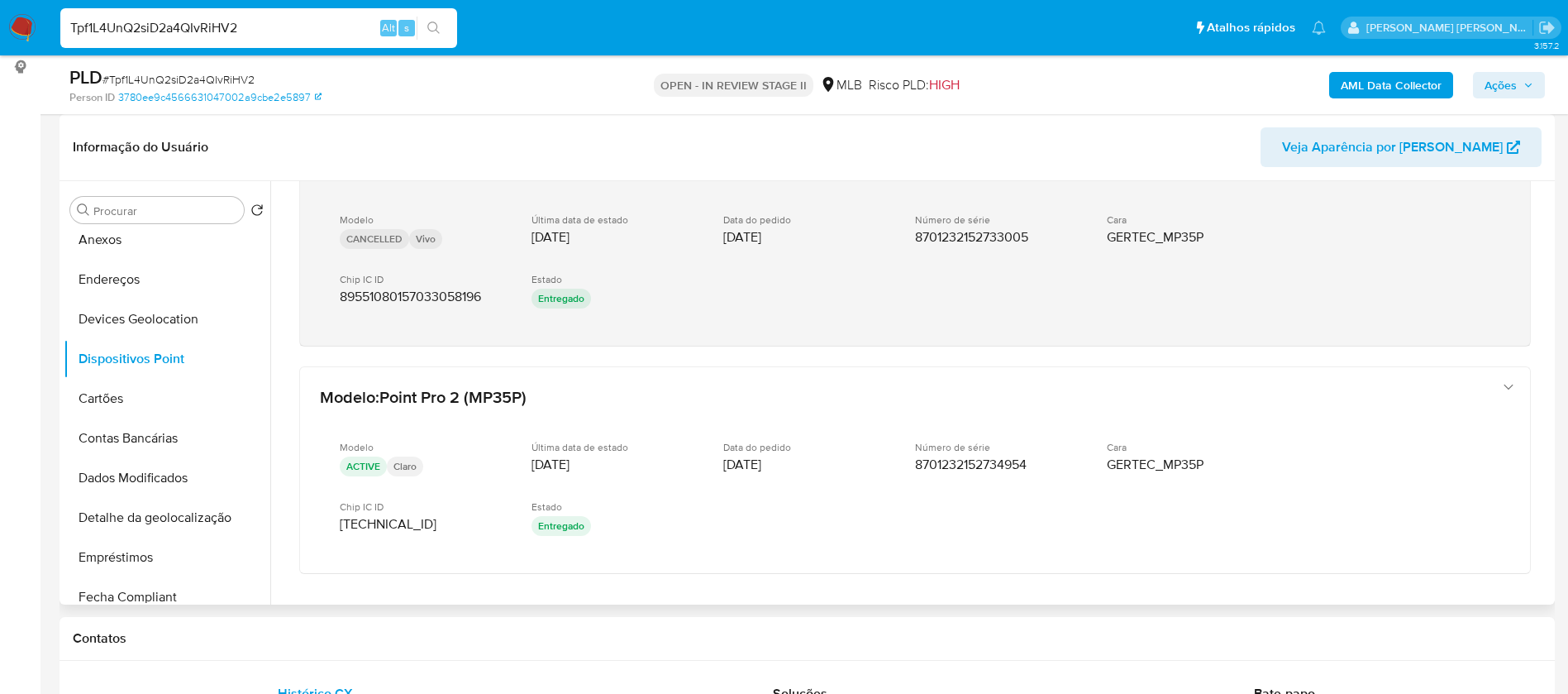
scroll to position [814, 0]
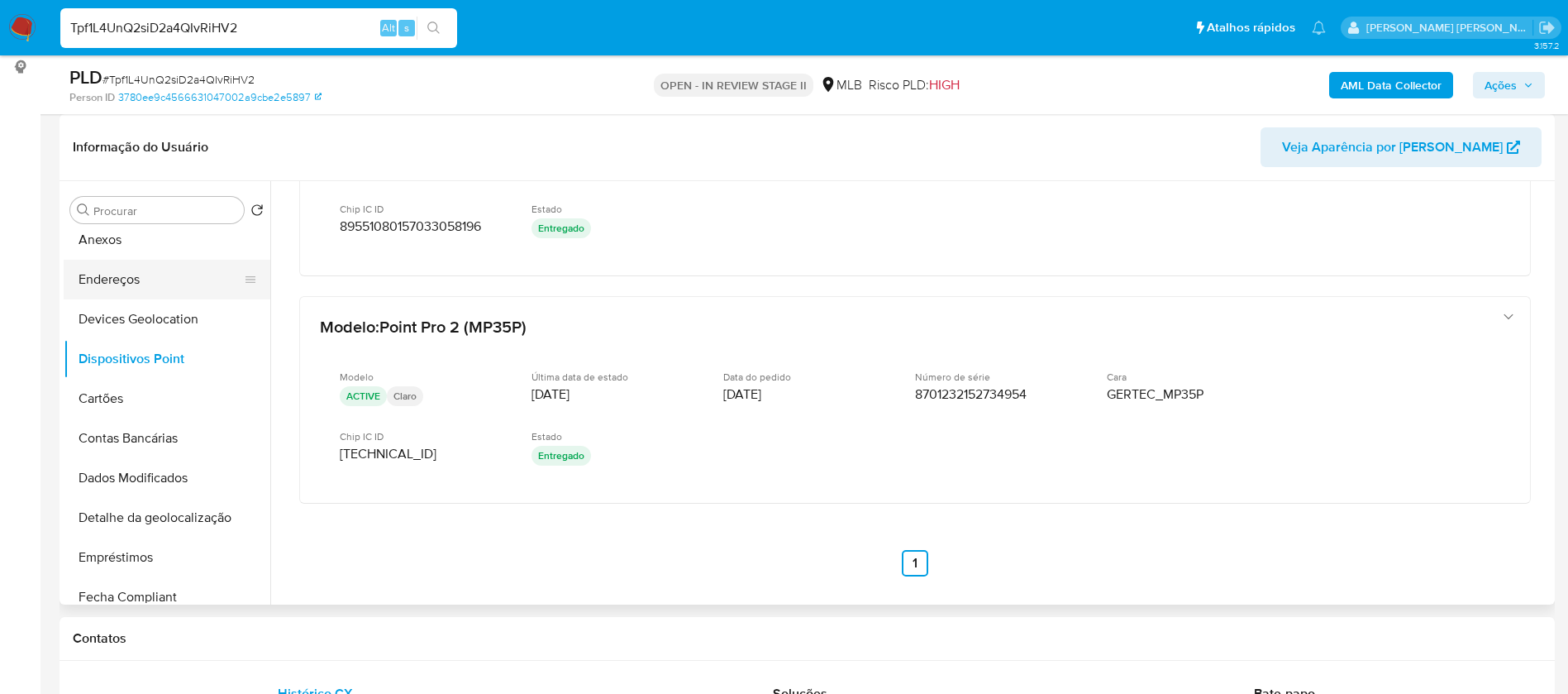
click at [137, 269] on button "Endereços" at bounding box center [160, 279] width 193 height 39
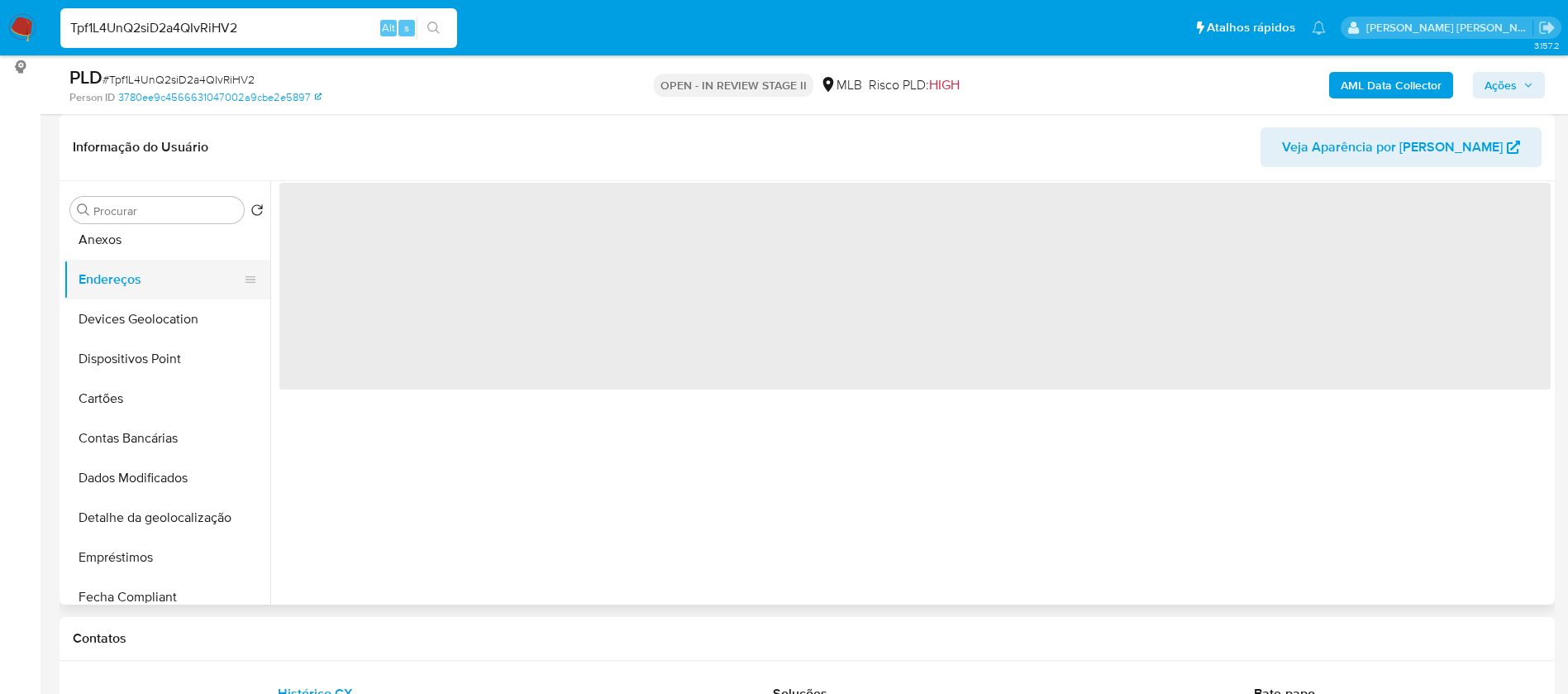
scroll to position [0, 0]
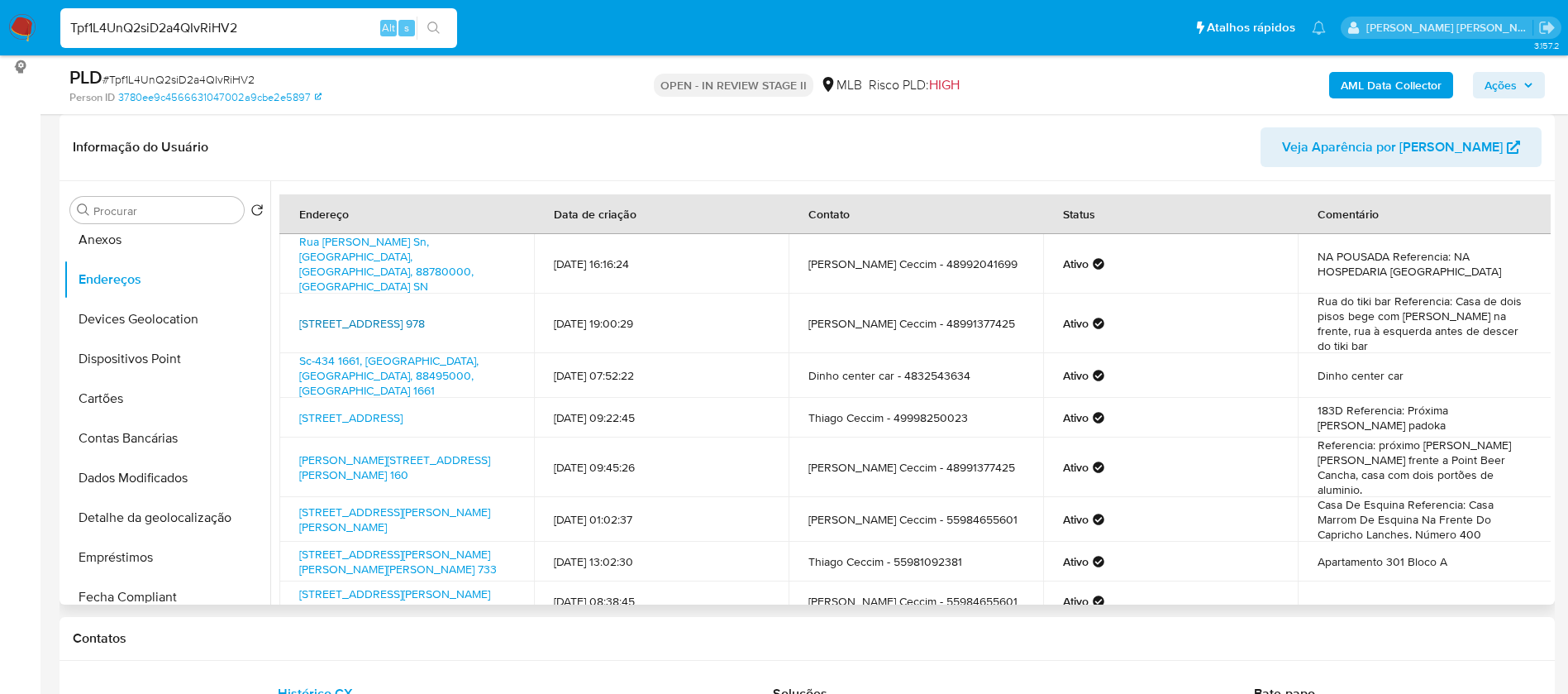
click at [424, 315] on link "[STREET_ADDRESS] 978" at bounding box center [362, 322] width 126 height 16
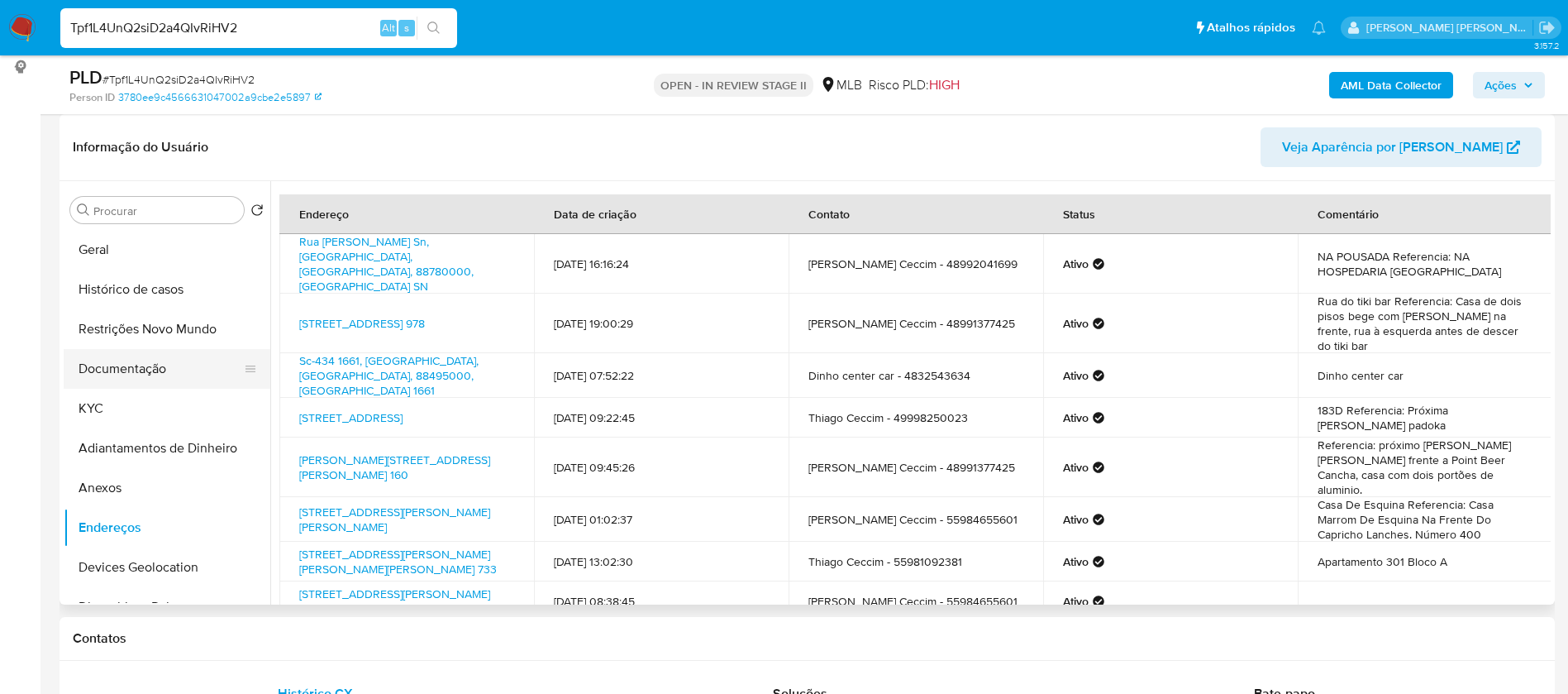
click at [151, 375] on button "Documentação" at bounding box center [160, 368] width 193 height 39
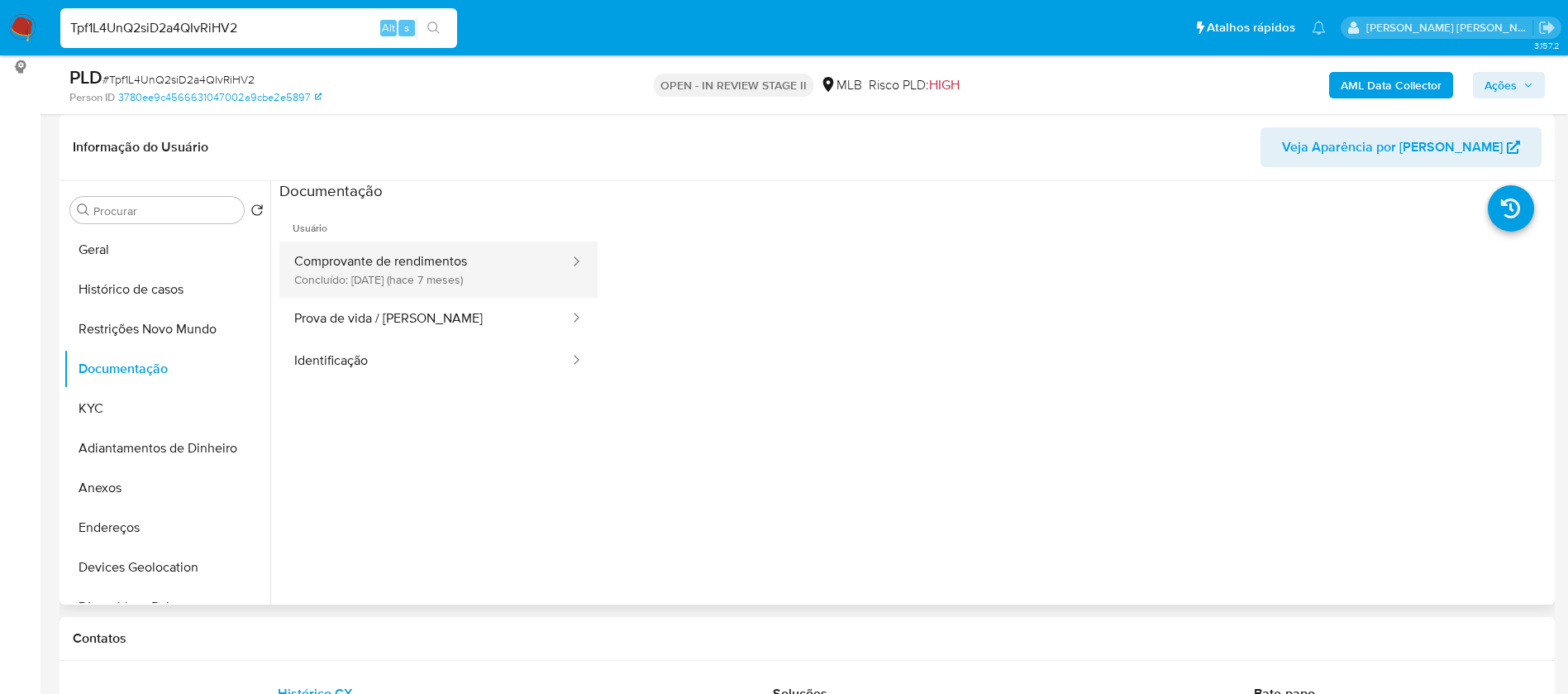
click at [443, 270] on button "Comprovante de rendimentos Concluído: [DATE] (hace 7 meses)" at bounding box center [424, 270] width 292 height 56
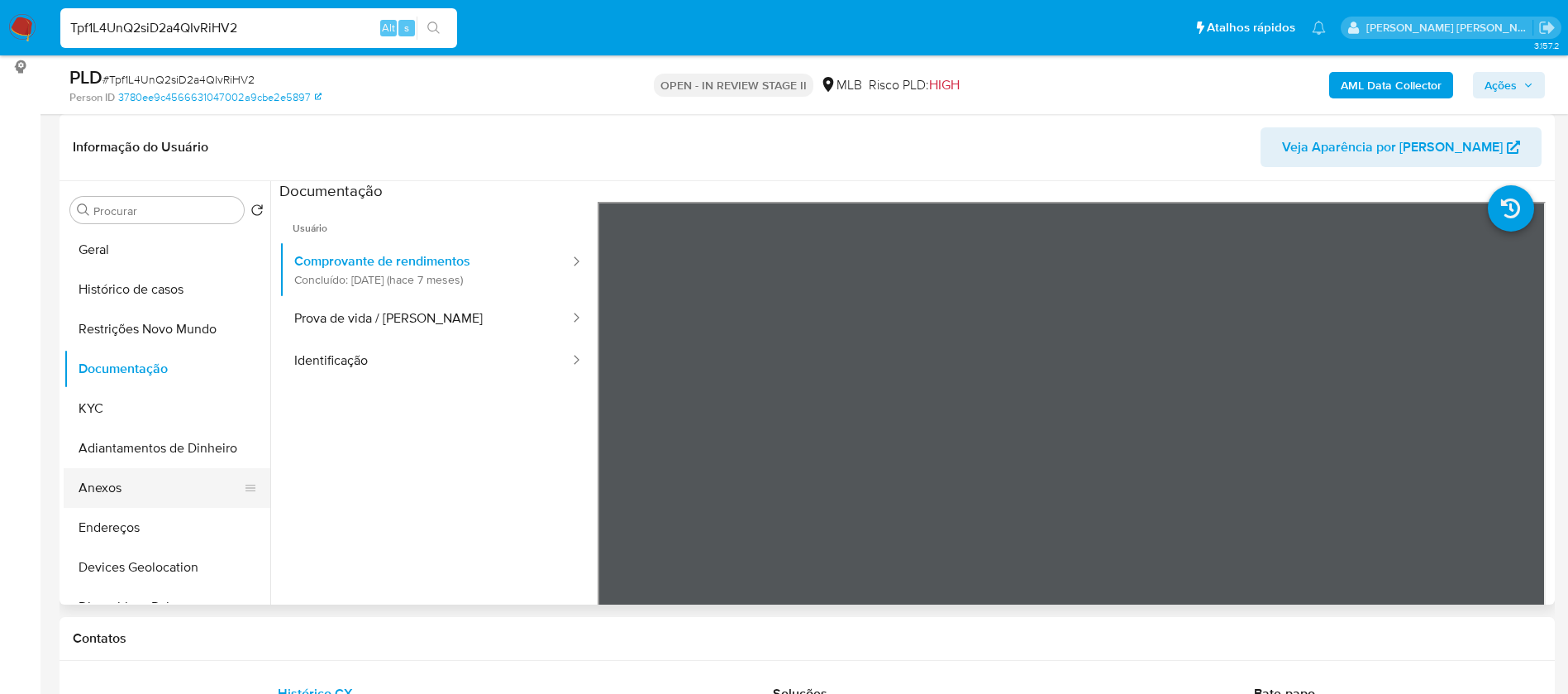
click at [126, 490] on button "Anexos" at bounding box center [160, 487] width 193 height 39
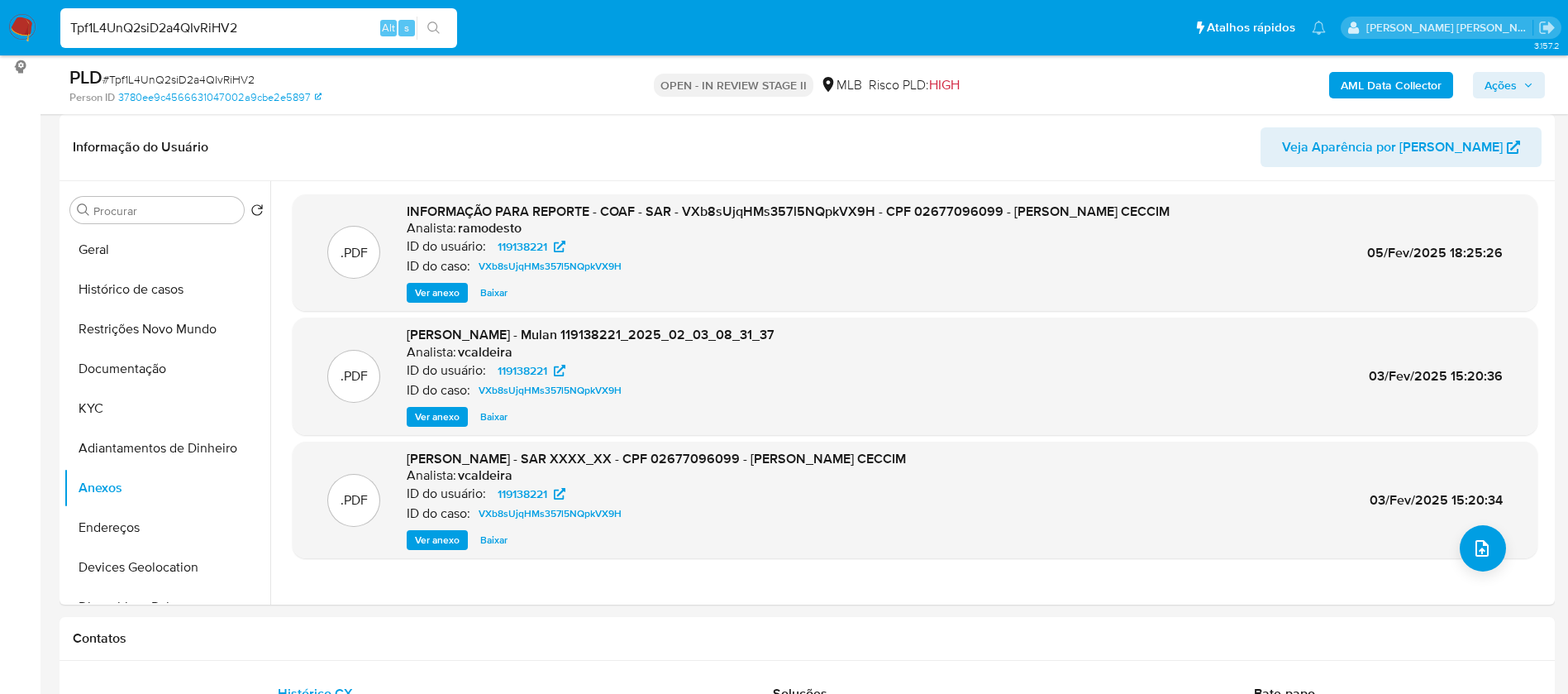
click at [1431, 83] on b "AML Data Collector" at bounding box center [1391, 85] width 101 height 26
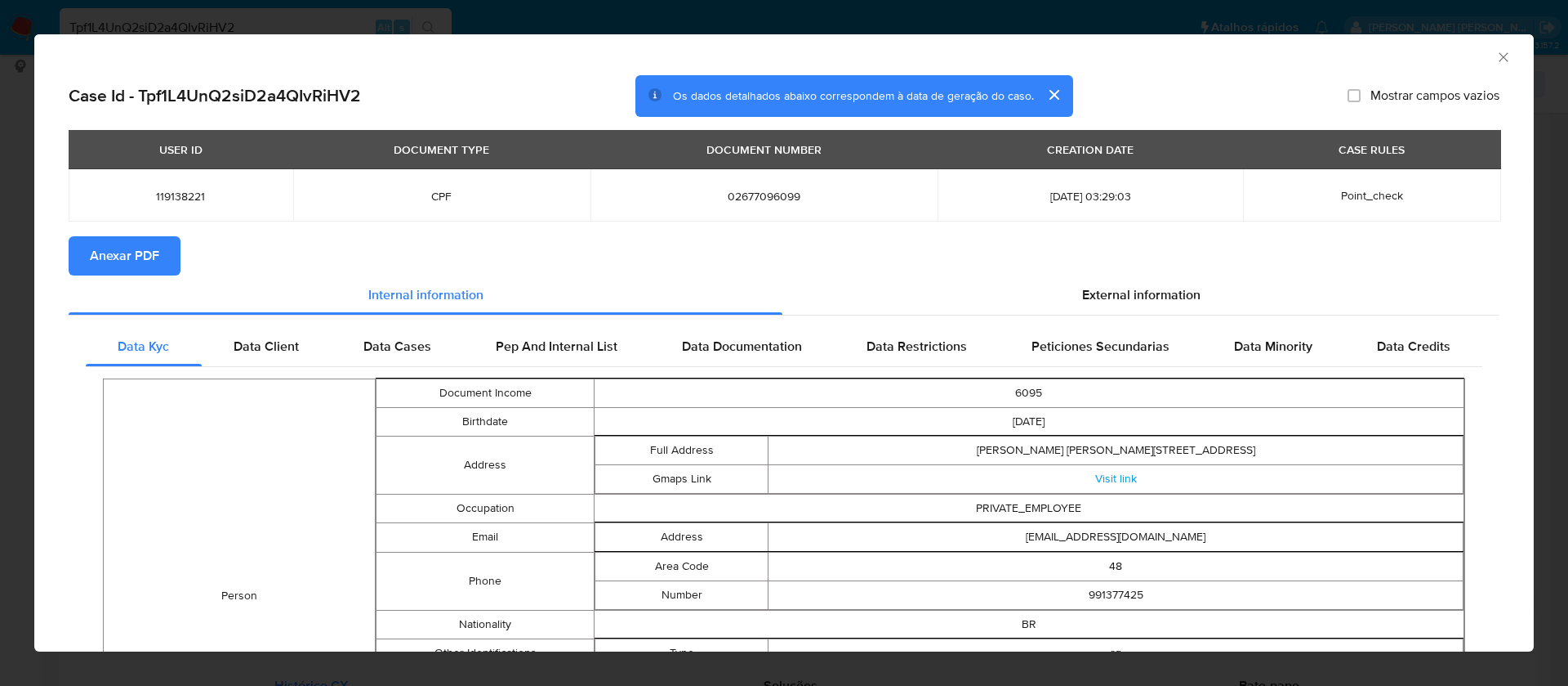
click at [1499, 58] on icon "Fechar a janela" at bounding box center [1502, 56] width 9 height 9
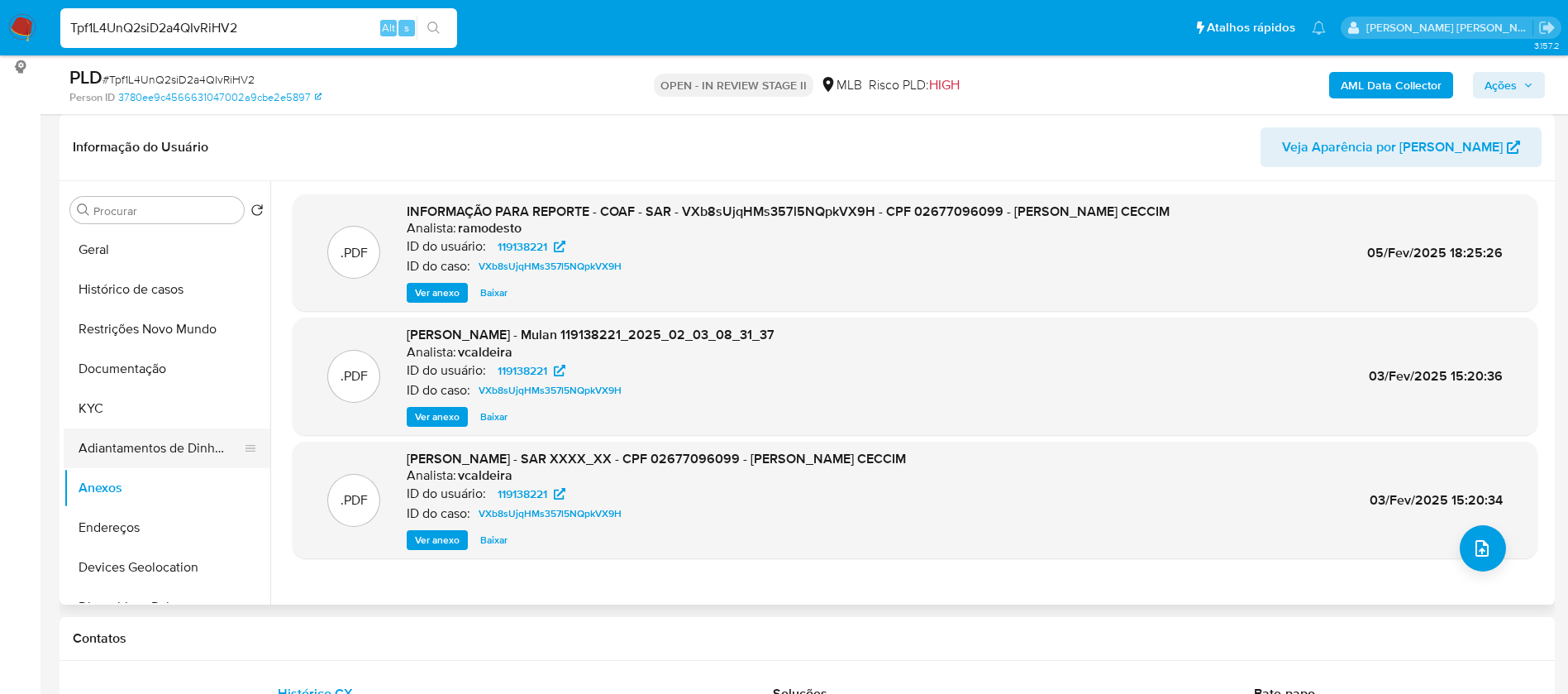
click at [115, 447] on button "Adiantamentos de Dinheiro" at bounding box center [160, 448] width 193 height 39
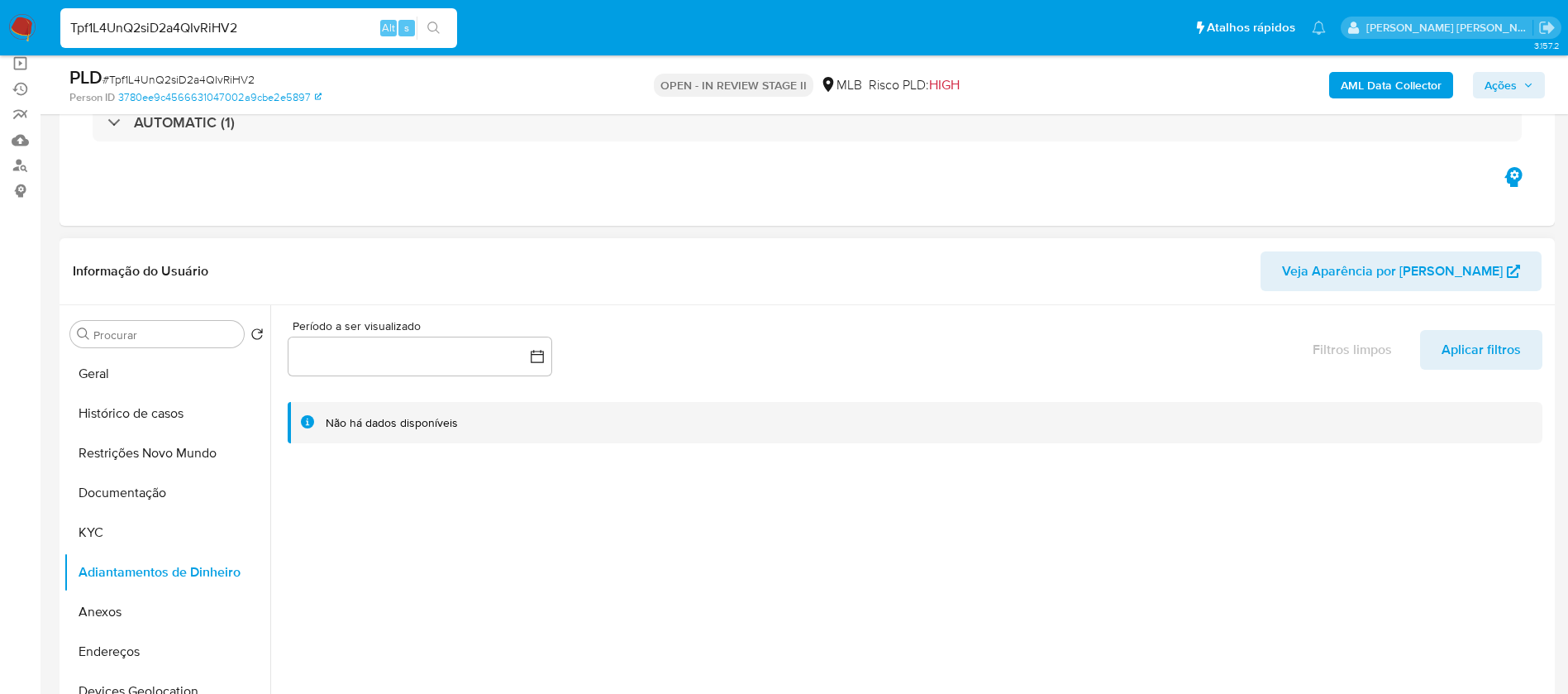
scroll to position [248, 0]
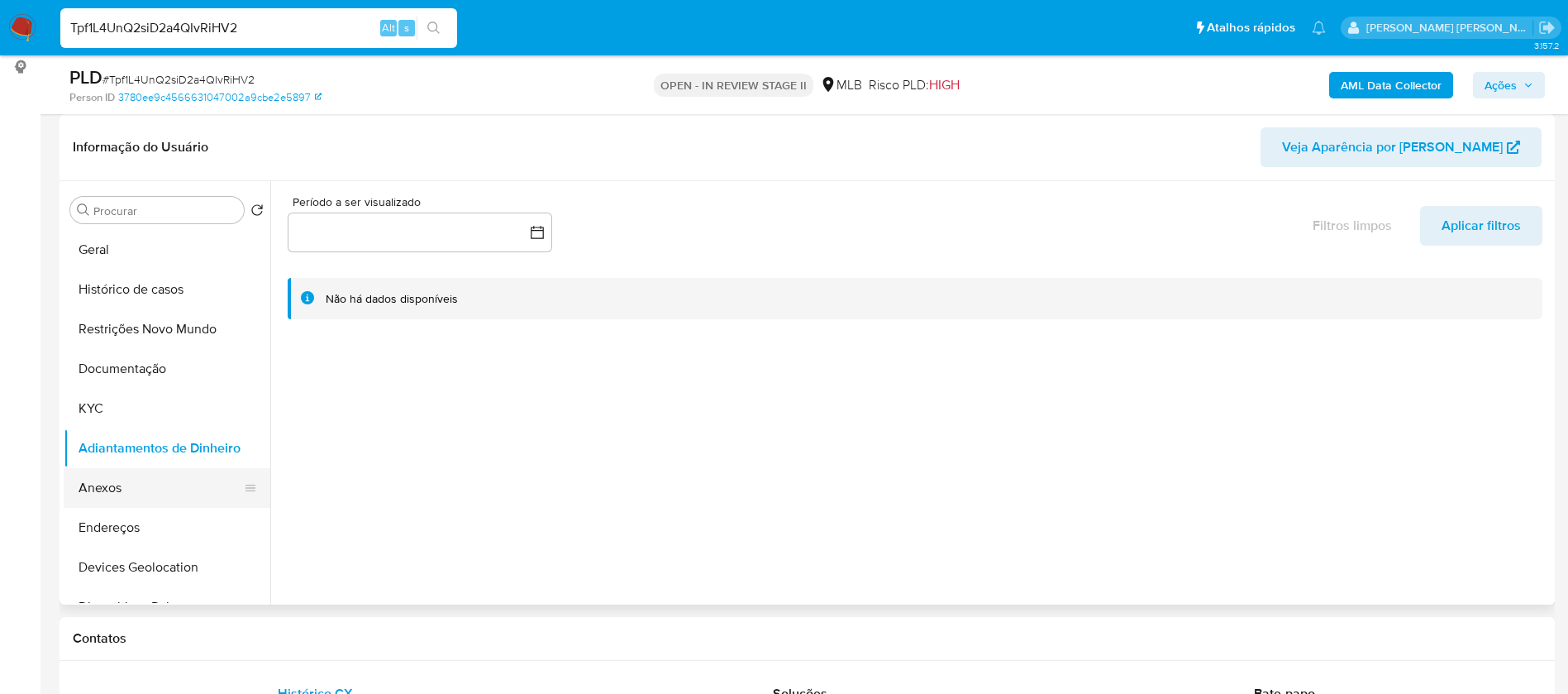
click at [122, 488] on button "Anexos" at bounding box center [160, 487] width 193 height 39
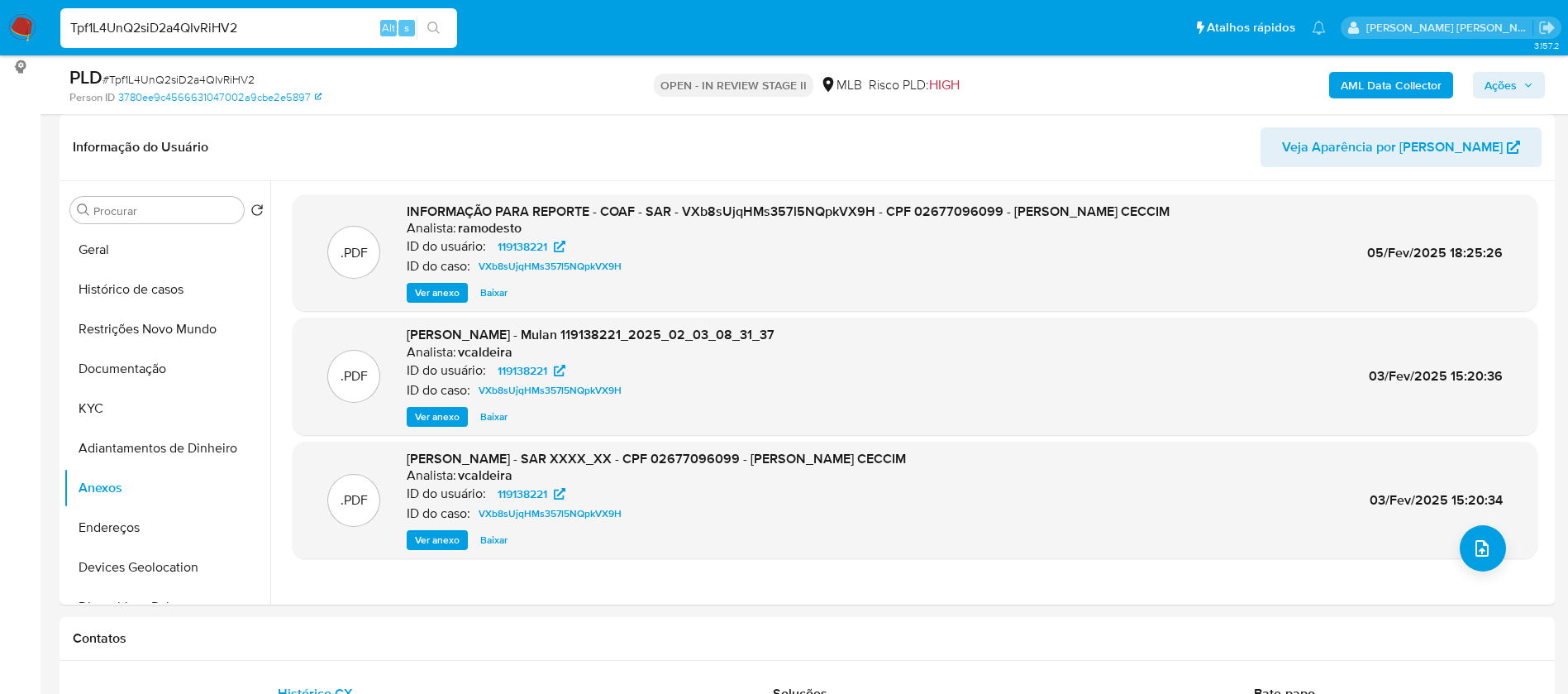
click at [1399, 79] on b "AML Data Collector" at bounding box center [1391, 85] width 101 height 26
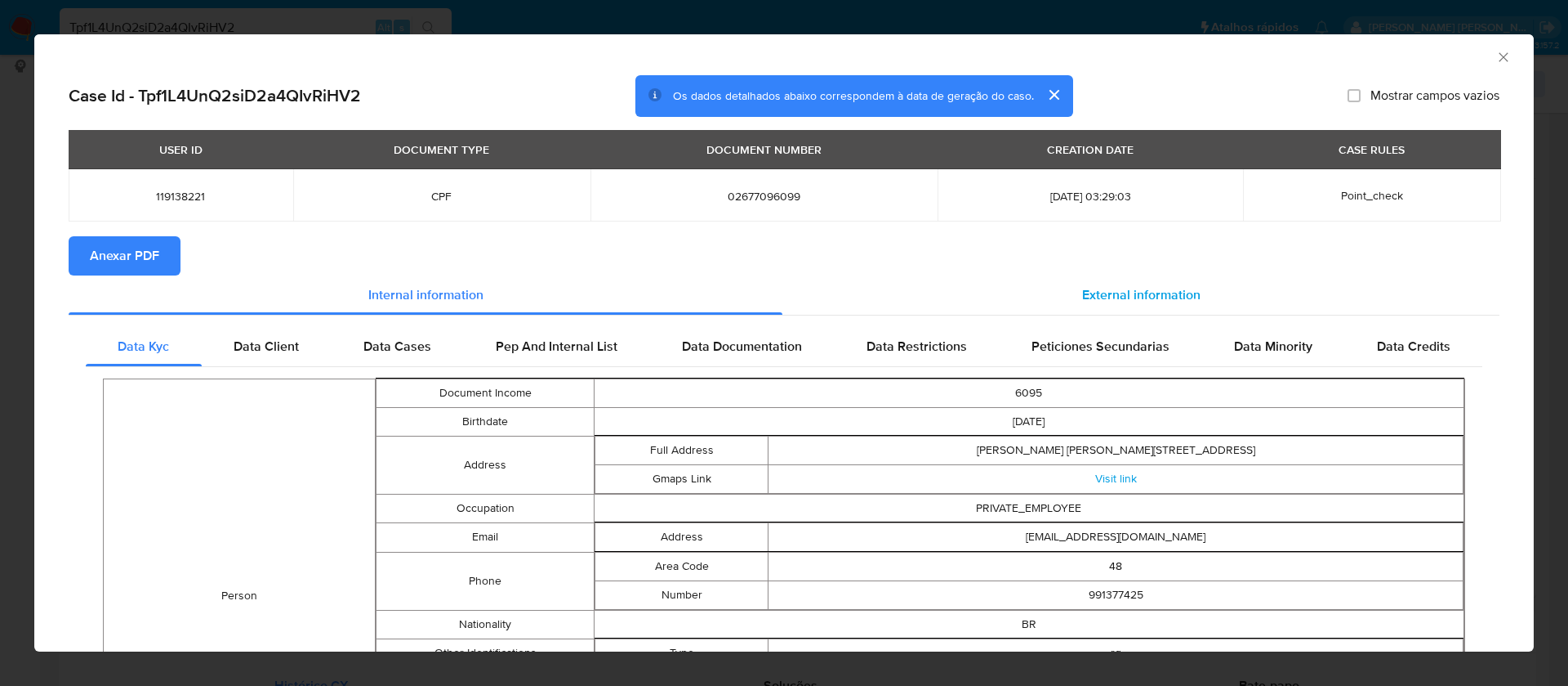
click at [1087, 297] on span "External information" at bounding box center [1141, 295] width 119 height 19
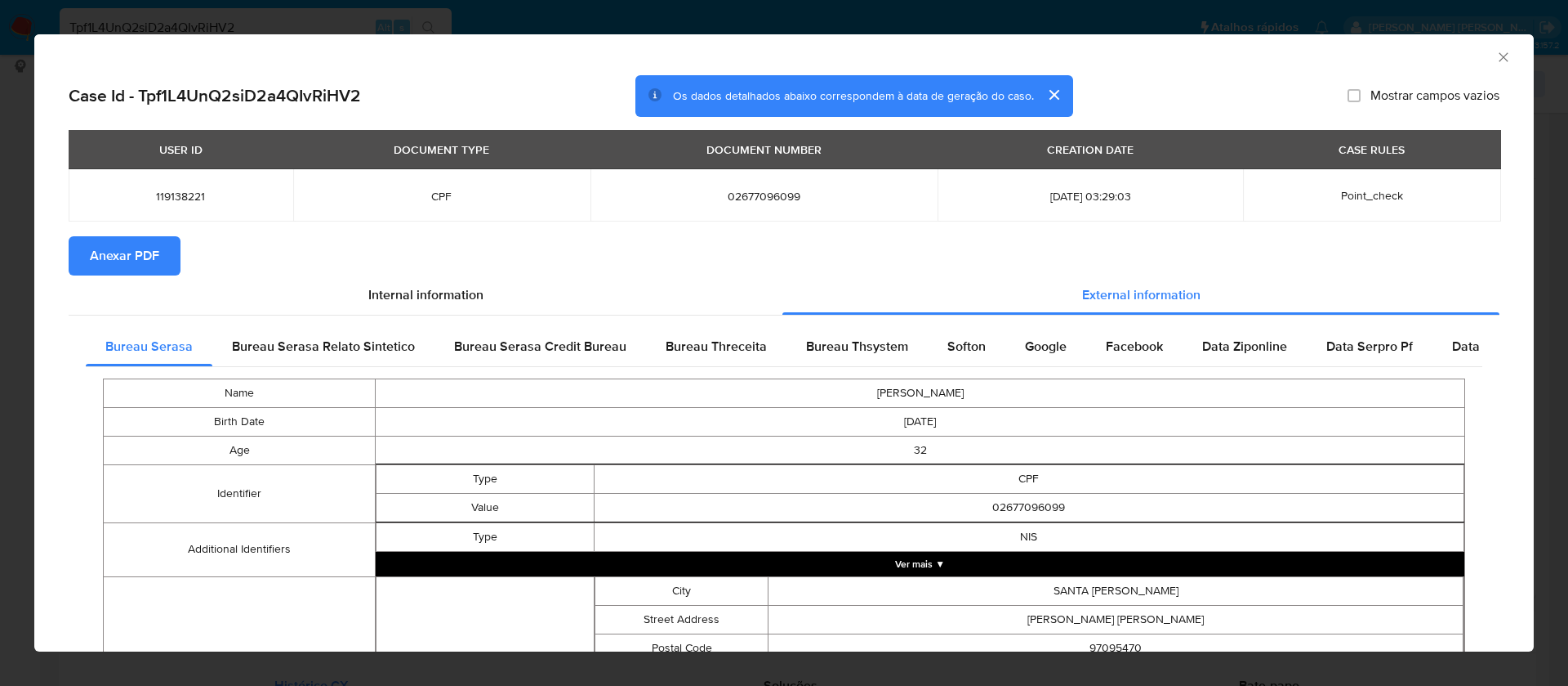
click at [152, 263] on span "Anexar PDF" at bounding box center [124, 256] width 69 height 36
click at [674, 250] on section "Anexar PDF" at bounding box center [784, 255] width 1431 height 39
click at [104, 253] on span "Anexar PDF" at bounding box center [124, 256] width 69 height 36
click at [1496, 49] on icon "Fechar a janela" at bounding box center [1503, 57] width 16 height 16
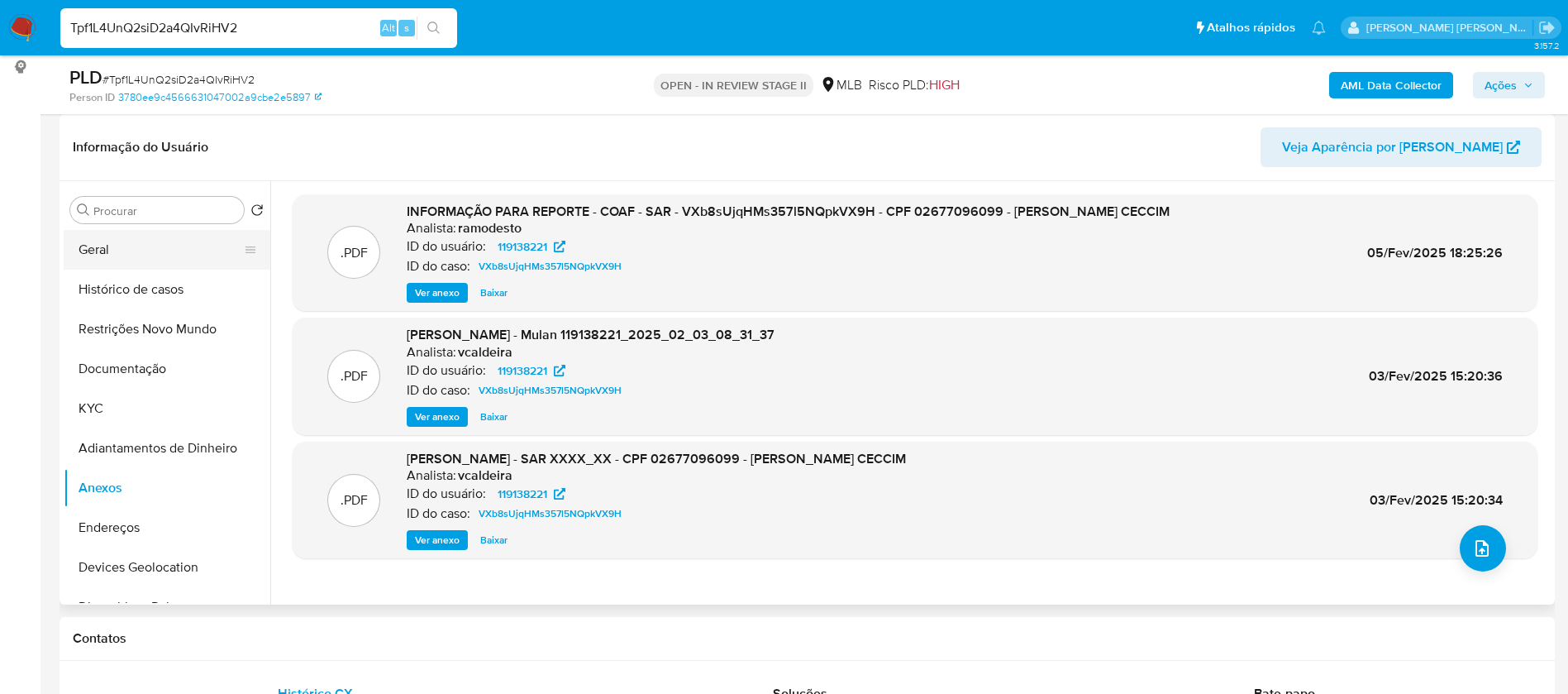
click at [108, 253] on button "Geral" at bounding box center [160, 249] width 193 height 39
